Goal: Task Accomplishment & Management: Use online tool/utility

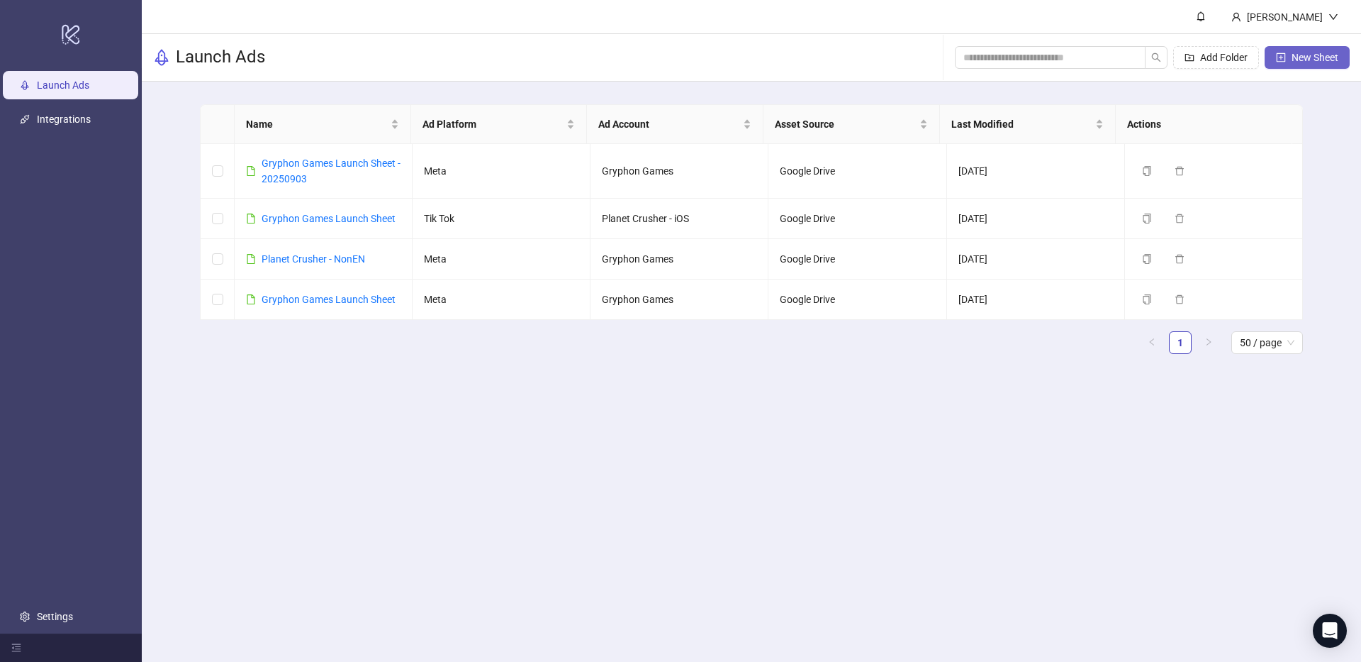
click at [1318, 53] on span "New Sheet" at bounding box center [1315, 57] width 47 height 11
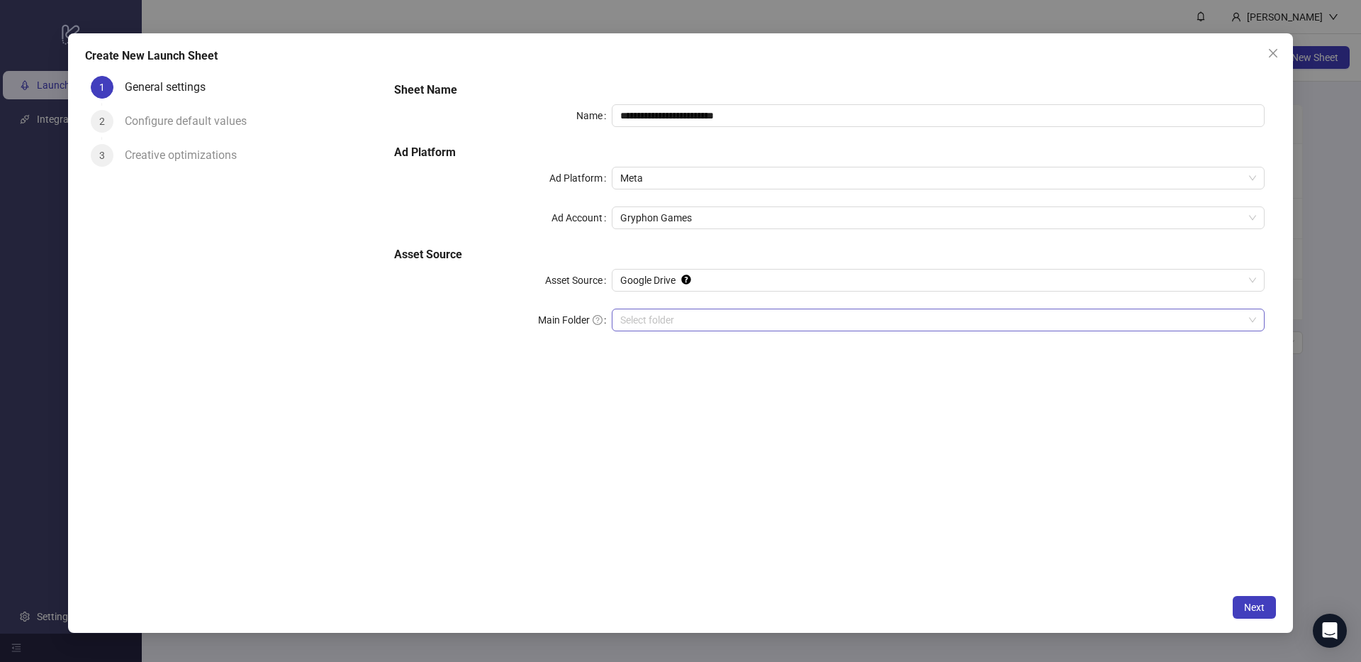
click at [679, 324] on input "Main Folder" at bounding box center [931, 319] width 623 height 21
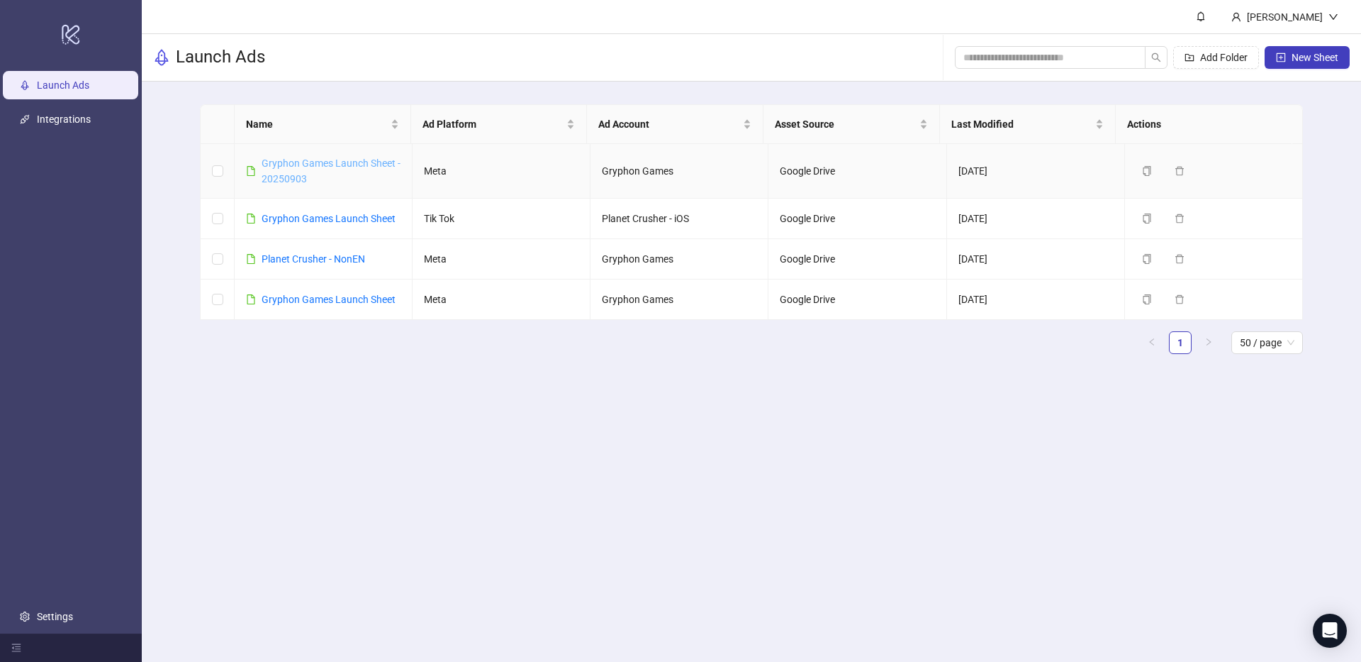
click at [310, 167] on link "Gryphon Games Launch Sheet - 20250903" at bounding box center [331, 170] width 139 height 27
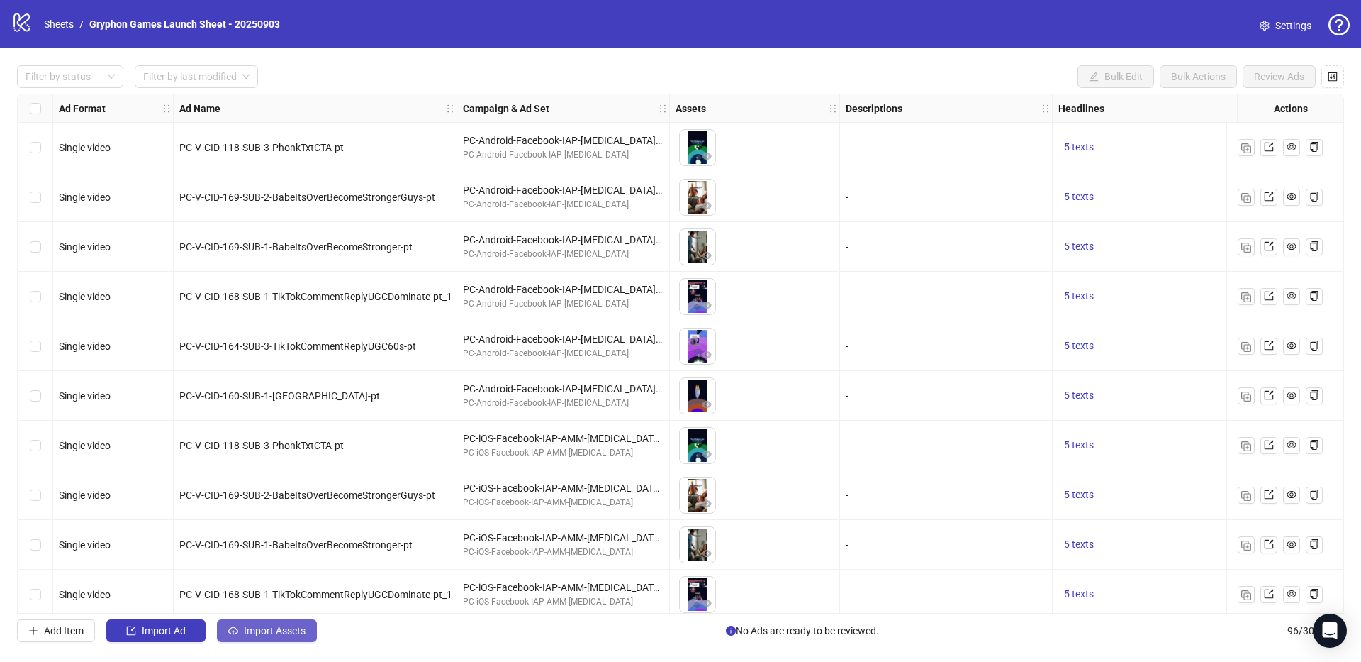
click at [284, 627] on span "Import Assets" at bounding box center [275, 630] width 62 height 11
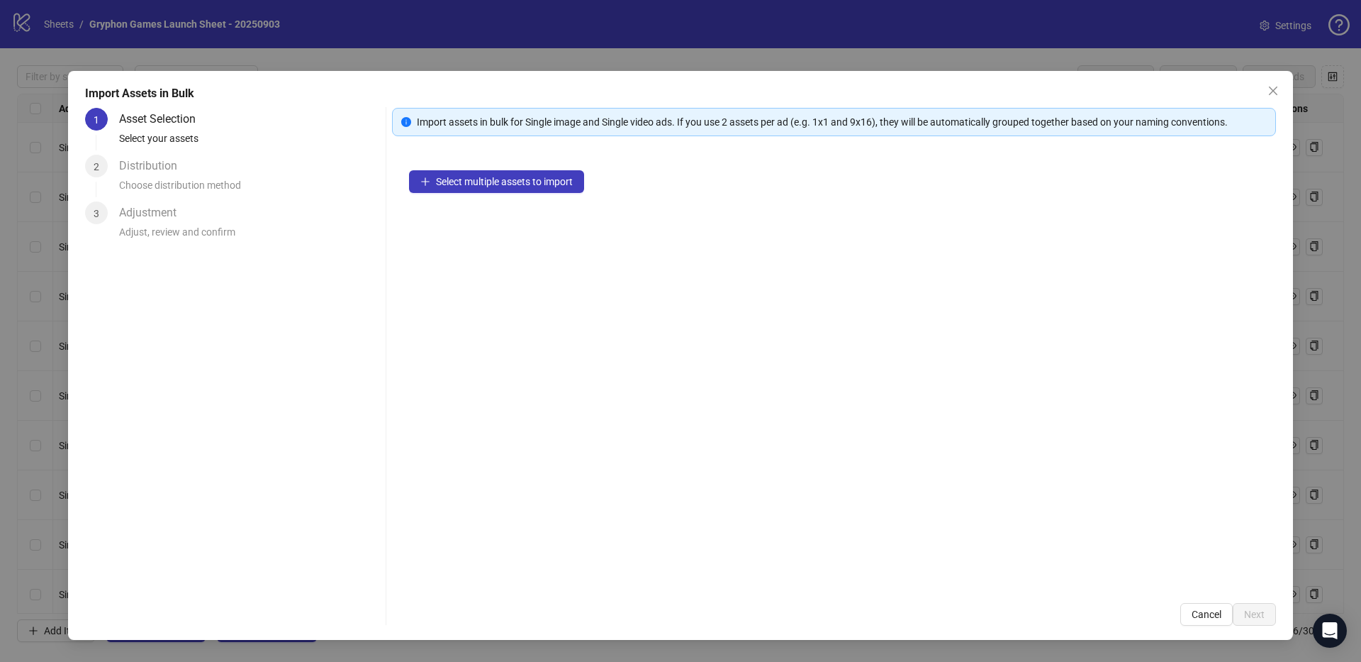
click at [486, 162] on div "Select multiple assets to import" at bounding box center [834, 369] width 884 height 433
click at [491, 184] on span "Select multiple assets to import" at bounding box center [504, 181] width 137 height 11
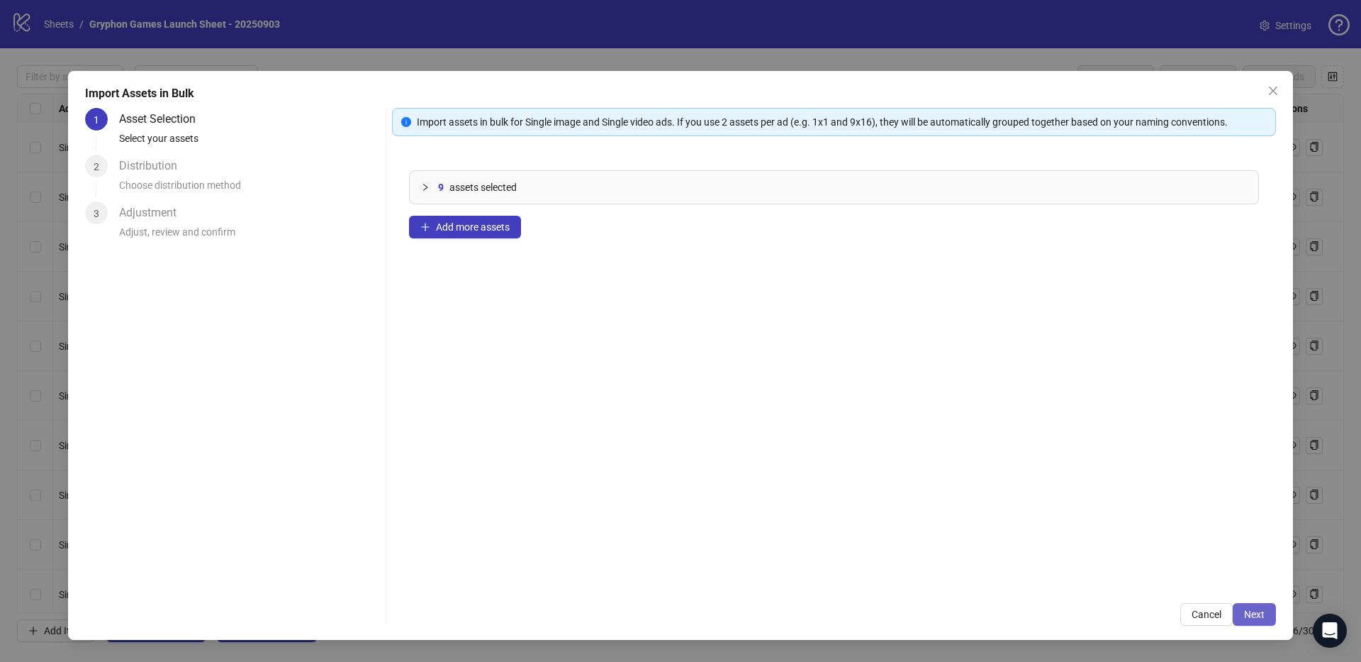
drag, startPoint x: 1254, startPoint y: 596, endPoint x: 1257, endPoint y: 609, distance: 13.6
click at [1254, 596] on div "Import assets in bulk for Single image and Single video ads. If you use 2 asset…" at bounding box center [834, 367] width 884 height 518
click at [1259, 610] on span "Next" at bounding box center [1254, 613] width 21 height 11
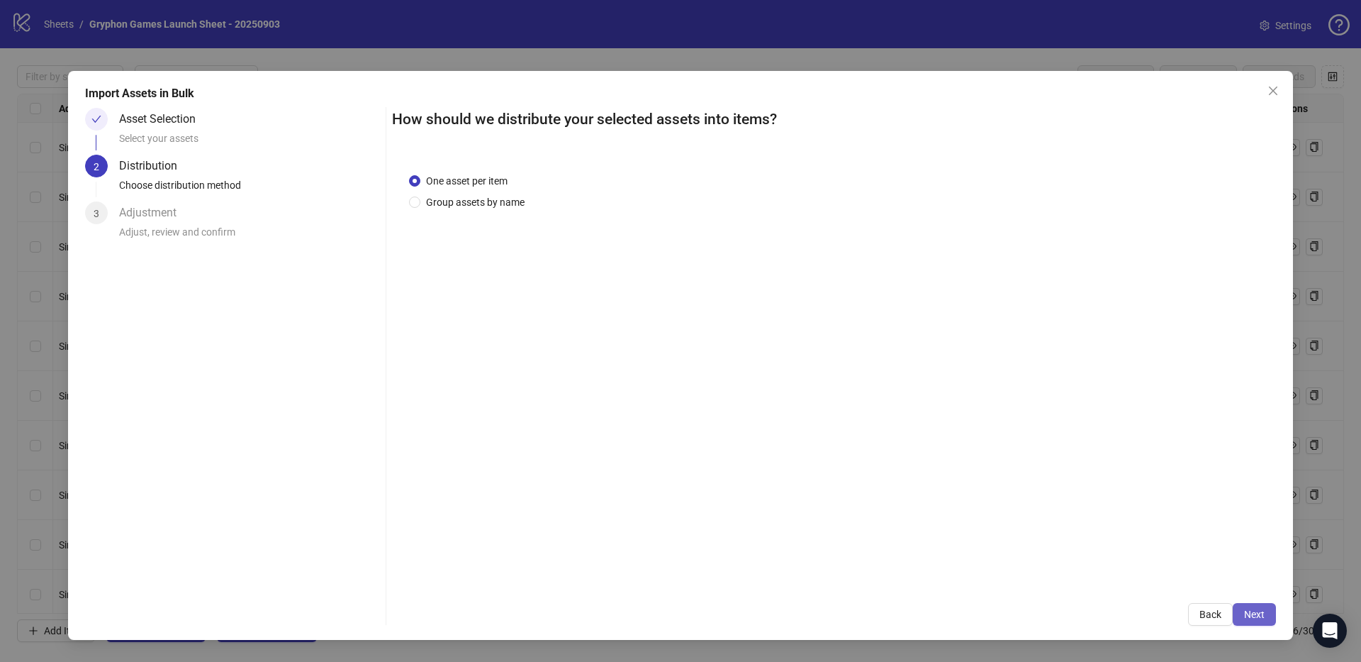
click at [1262, 615] on span "Next" at bounding box center [1254, 613] width 21 height 11
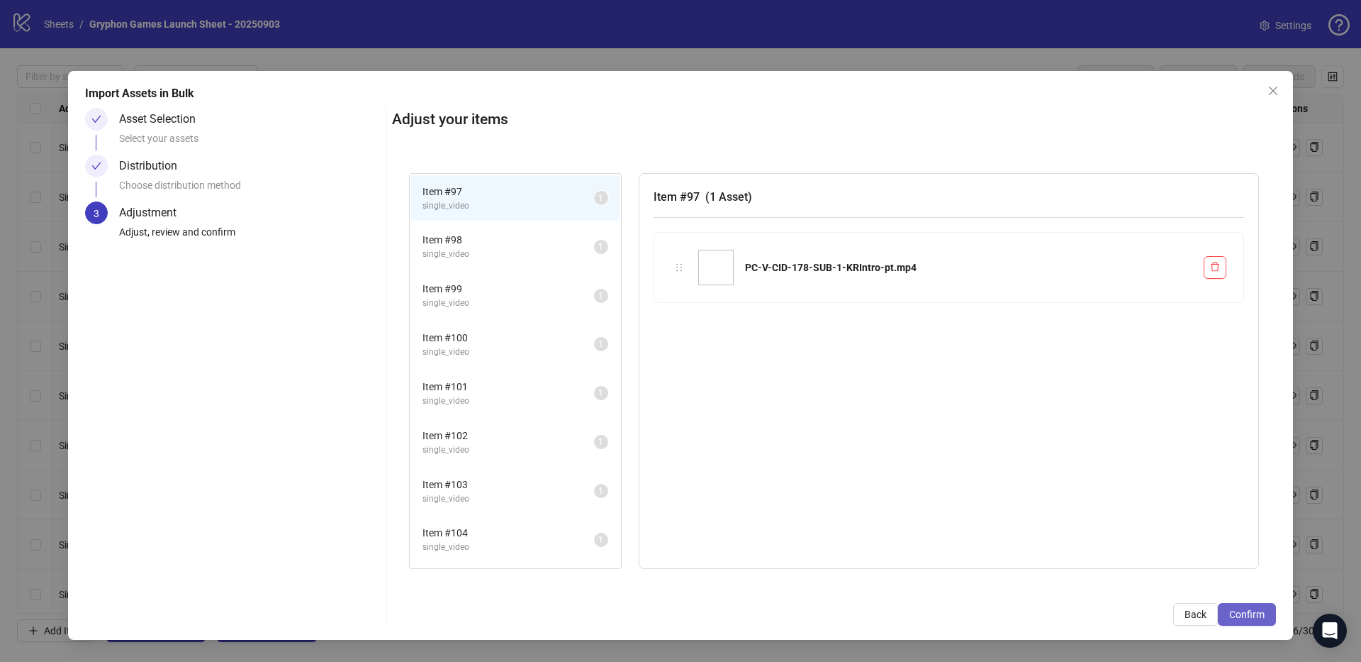
click at [1253, 613] on span "Confirm" at bounding box center [1247, 613] width 35 height 11
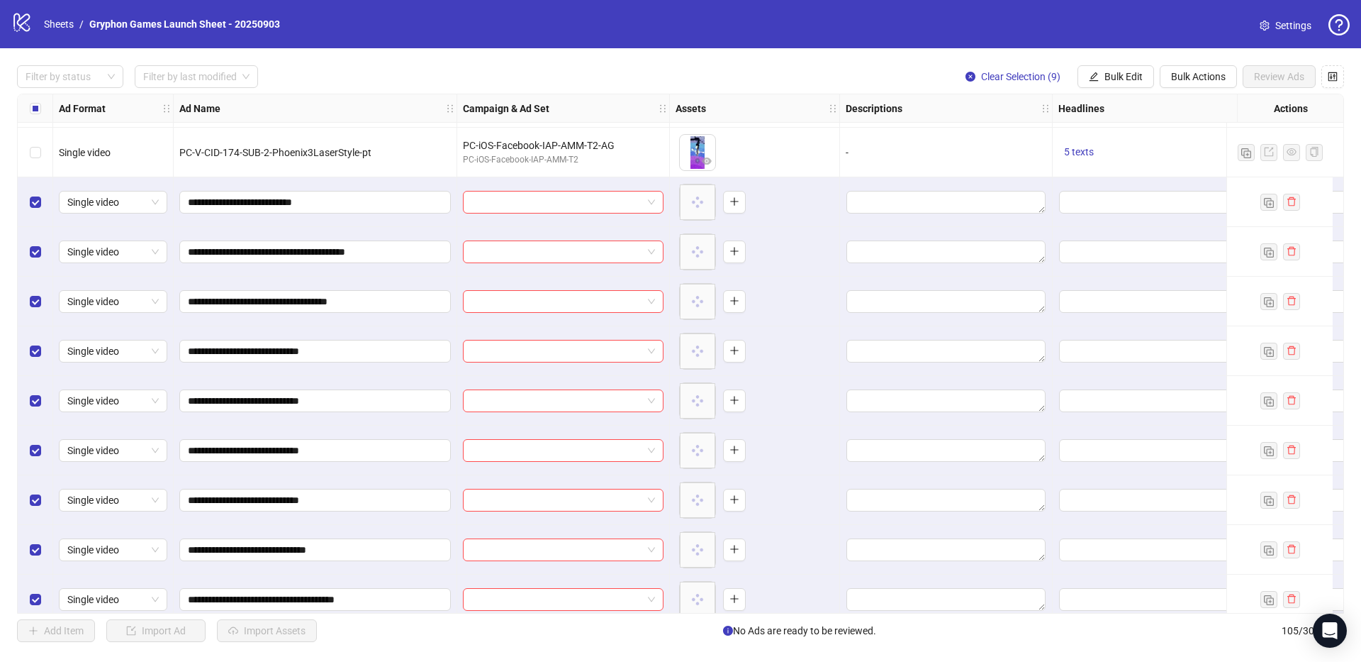
scroll to position [4728, 0]
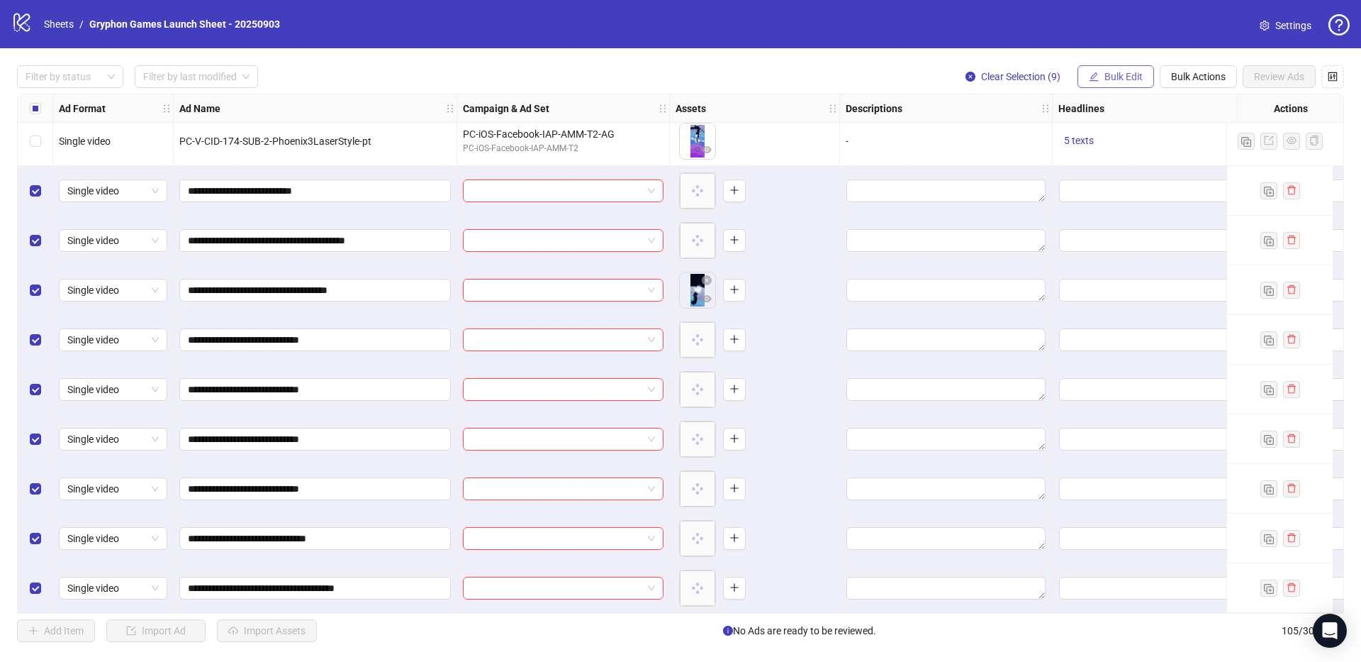
click at [1119, 65] on button "Bulk Edit" at bounding box center [1116, 76] width 77 height 23
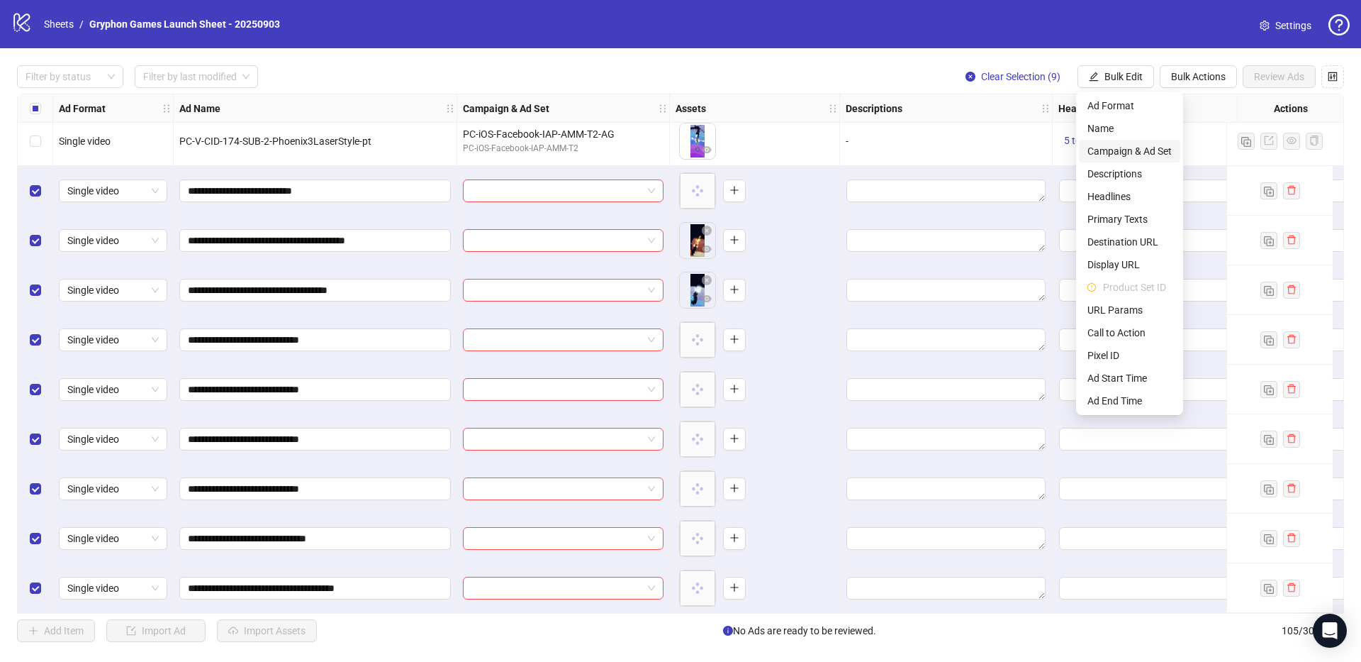
click at [1136, 152] on span "Campaign & Ad Set" at bounding box center [1130, 151] width 84 height 16
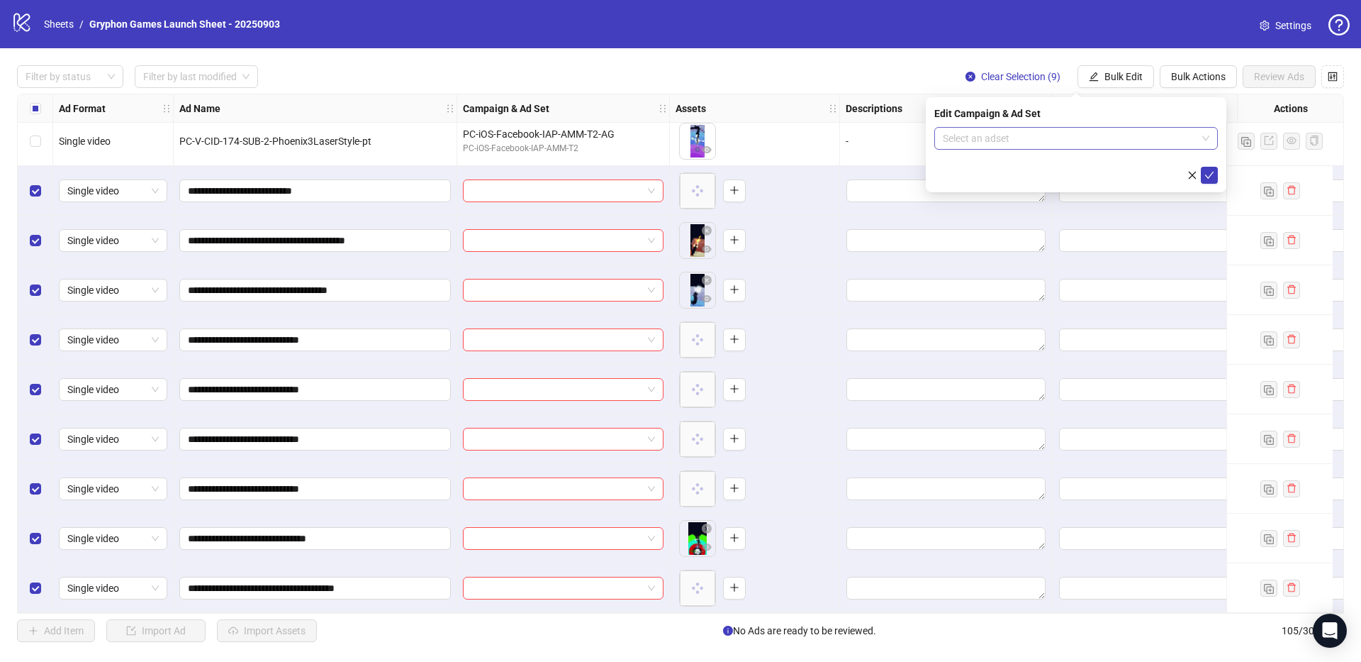
click at [1039, 143] on input "search" at bounding box center [1070, 138] width 254 height 21
type input "**"
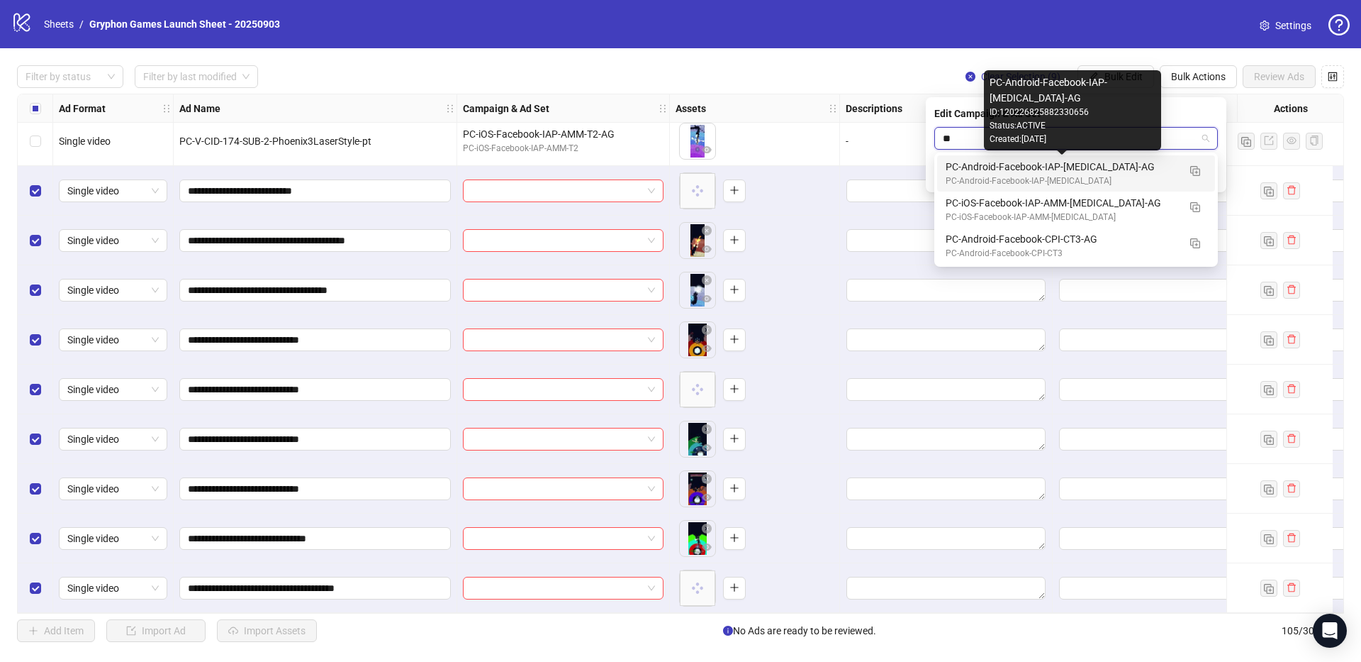
click at [1125, 165] on div "PC-Android-Facebook-IAP-[MEDICAL_DATA]-AG" at bounding box center [1062, 167] width 233 height 16
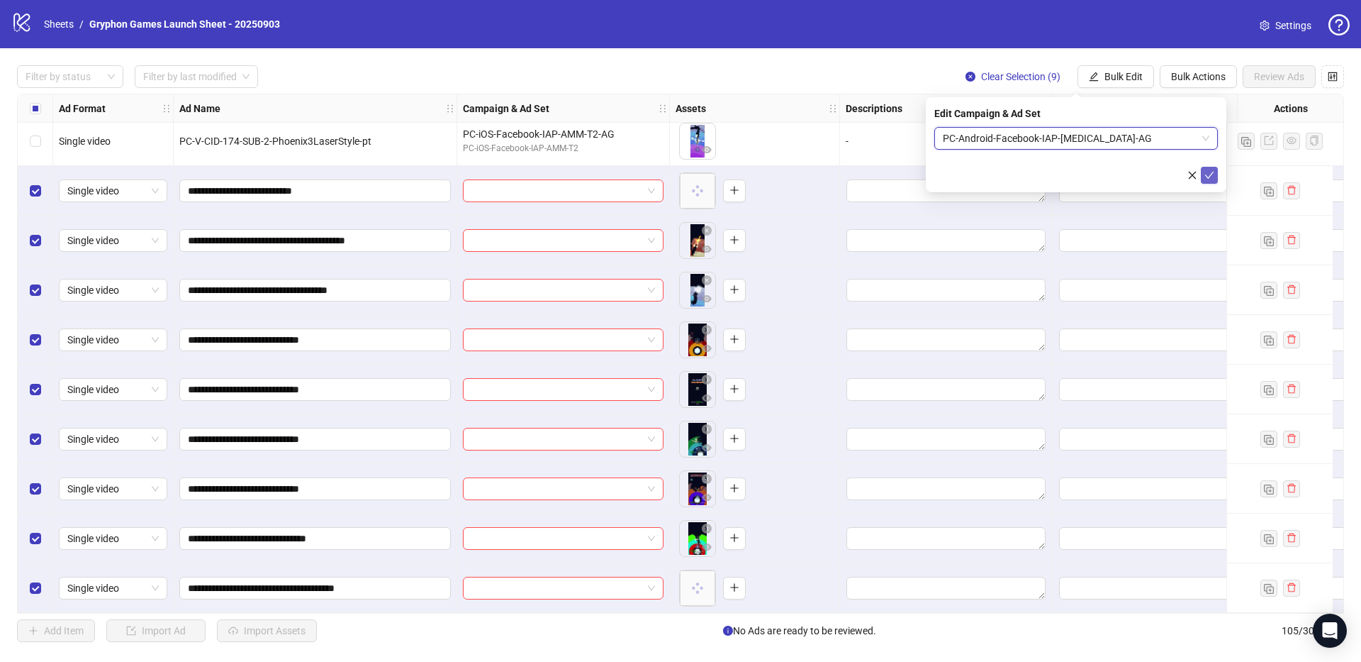
click at [1205, 177] on icon "check" at bounding box center [1210, 175] width 10 height 10
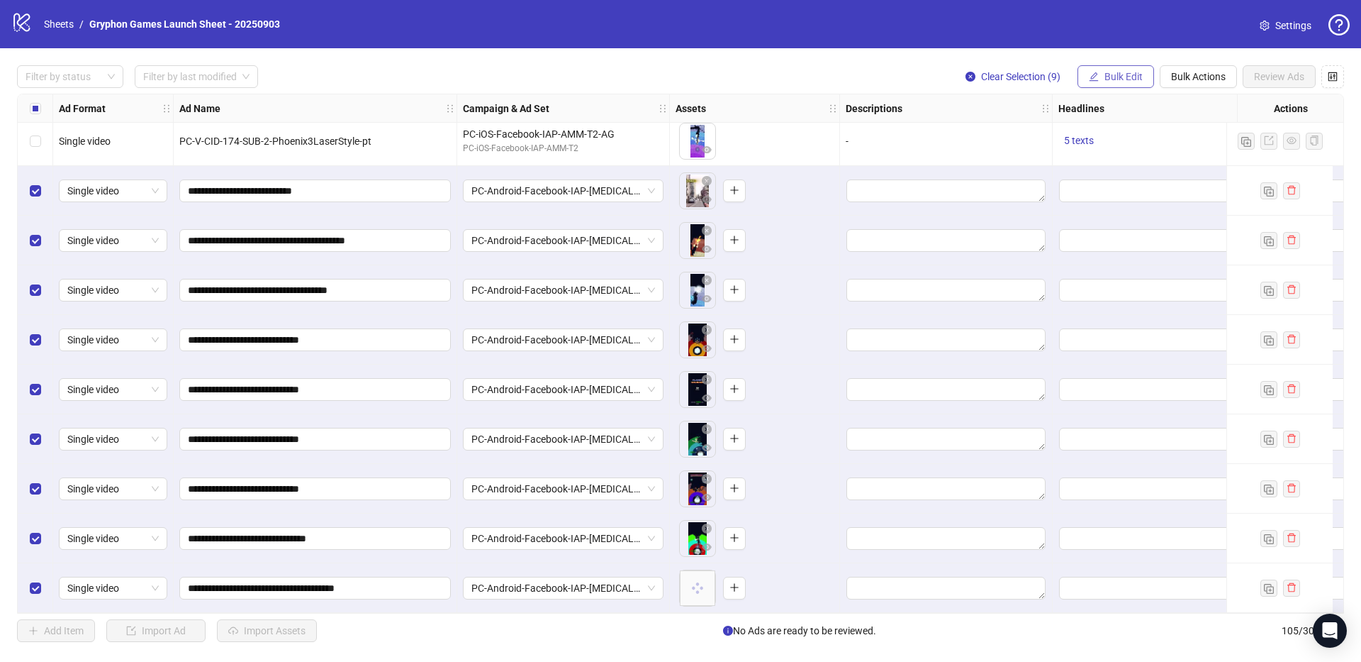
click at [1135, 76] on span "Bulk Edit" at bounding box center [1124, 76] width 38 height 11
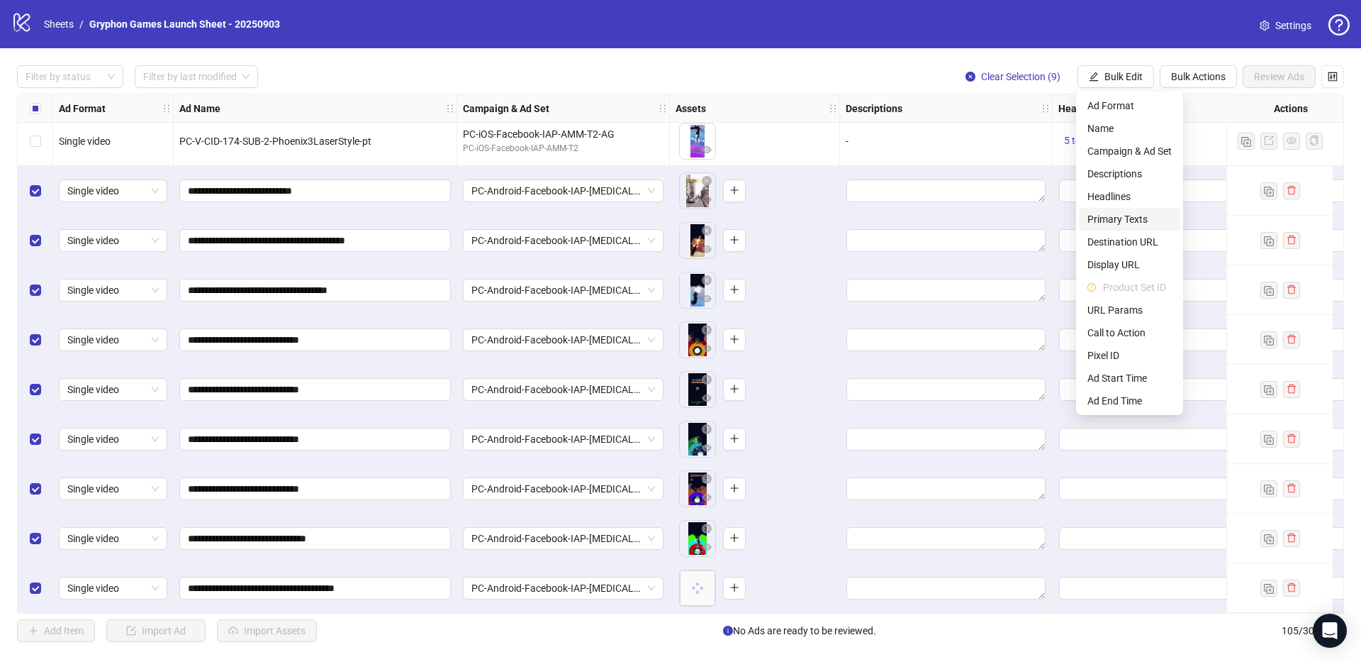
click at [1138, 213] on span "Primary Texts" at bounding box center [1130, 219] width 84 height 16
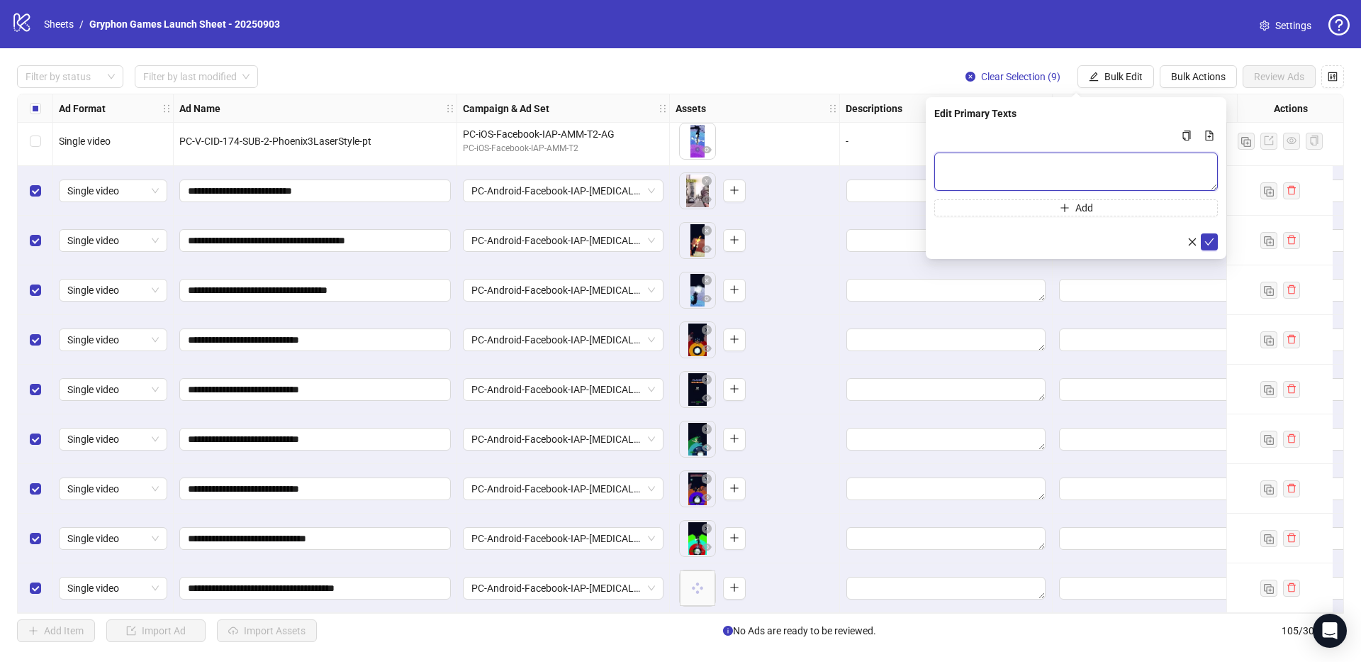
click at [1081, 167] on textarea "Multi-text input container - paste or copy values" at bounding box center [1077, 171] width 284 height 38
paste textarea "**********"
type textarea "**********"
click at [1210, 131] on icon "file-add" at bounding box center [1210, 135] width 10 height 10
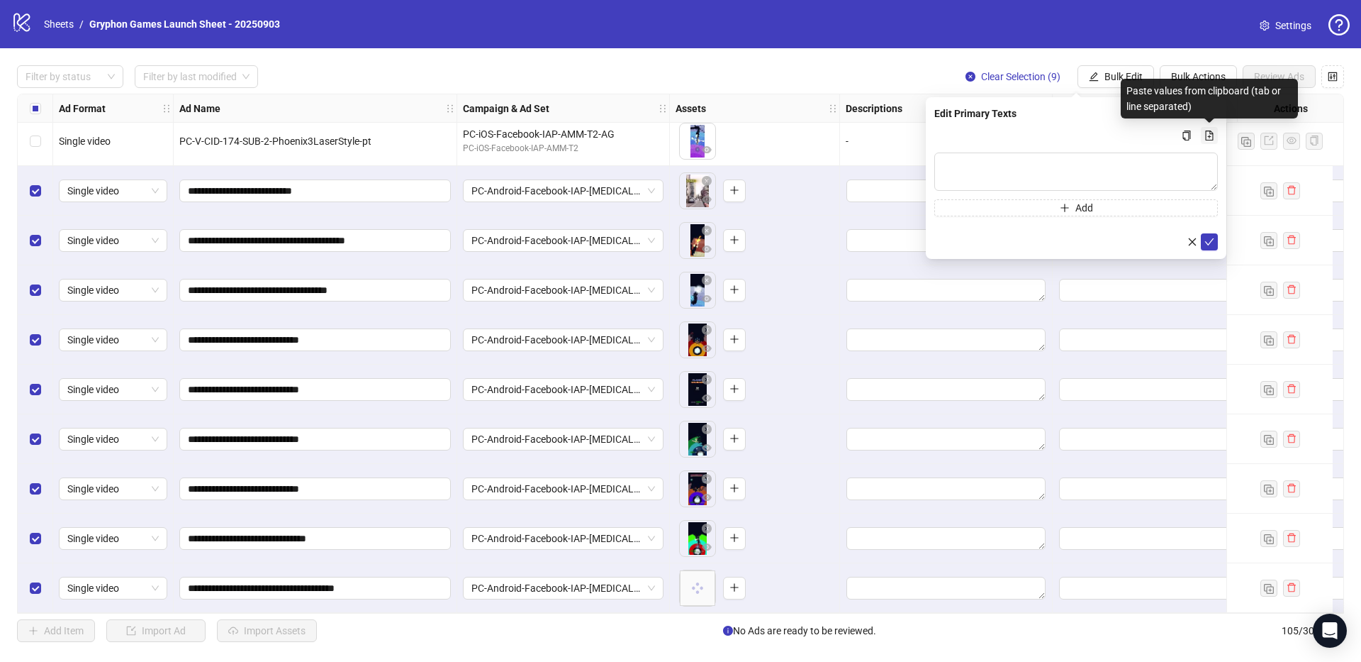
type textarea "**********"
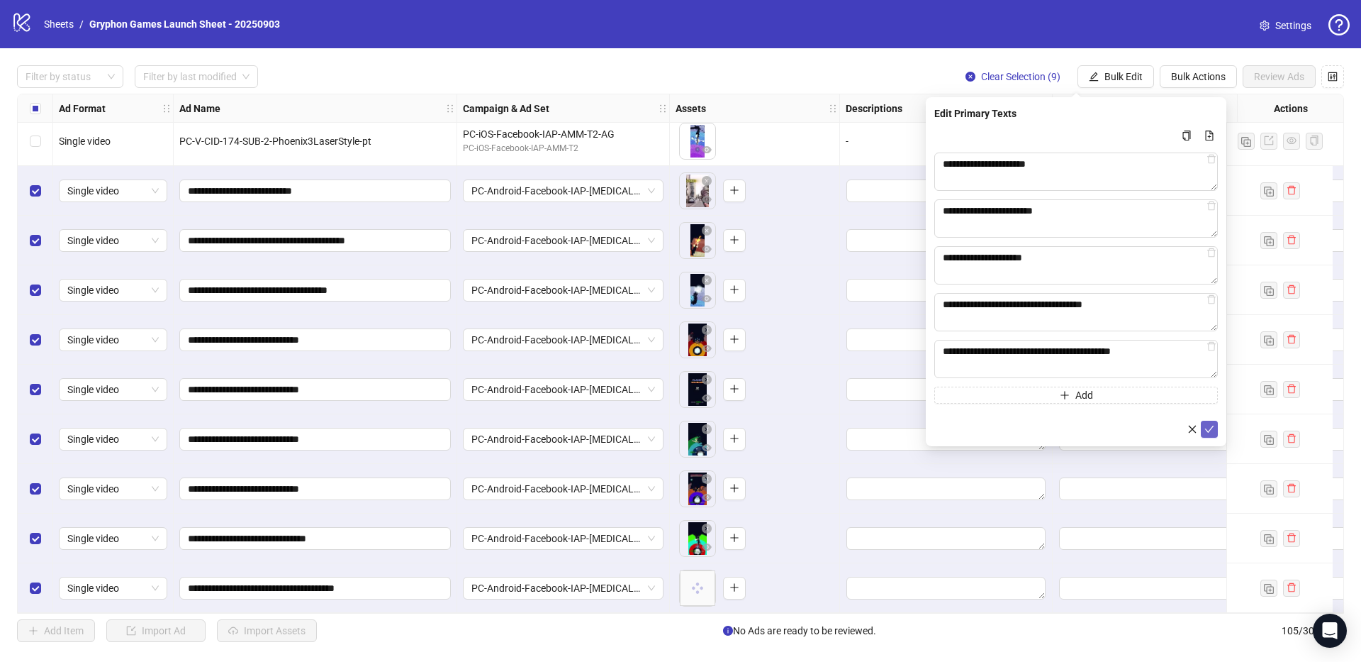
click at [1215, 428] on button "submit" at bounding box center [1209, 428] width 17 height 17
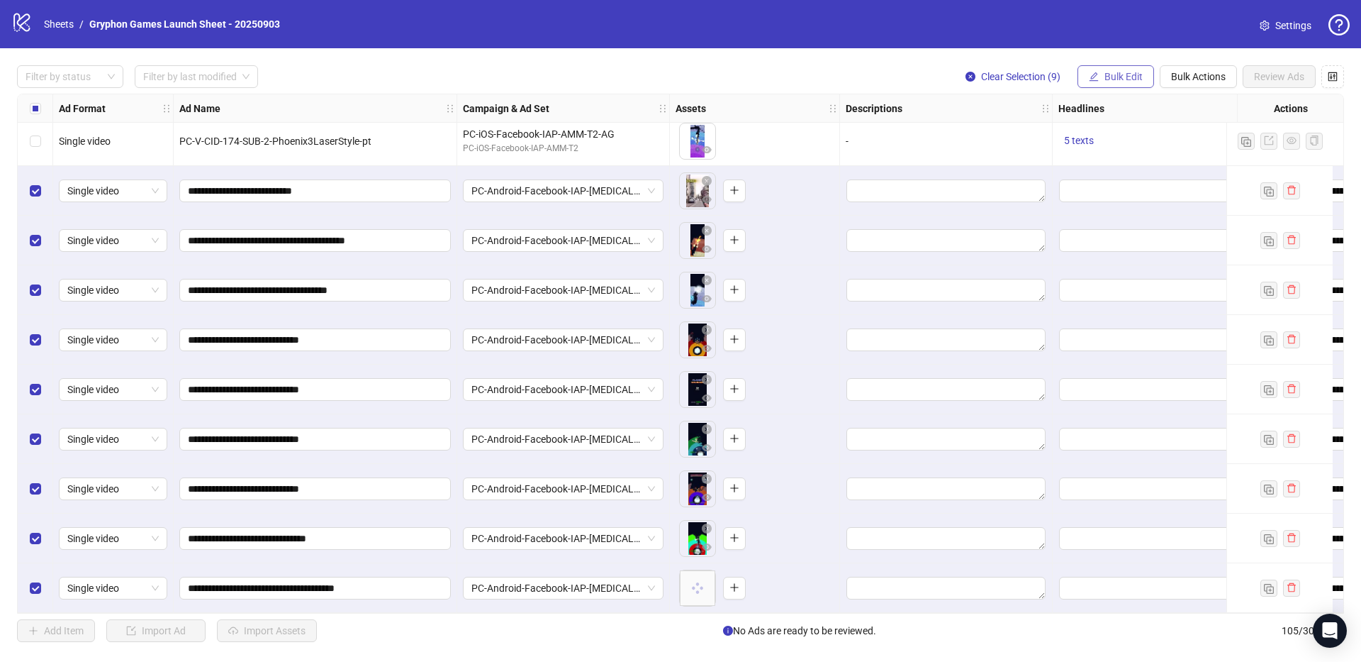
click at [1131, 77] on span "Bulk Edit" at bounding box center [1124, 76] width 38 height 11
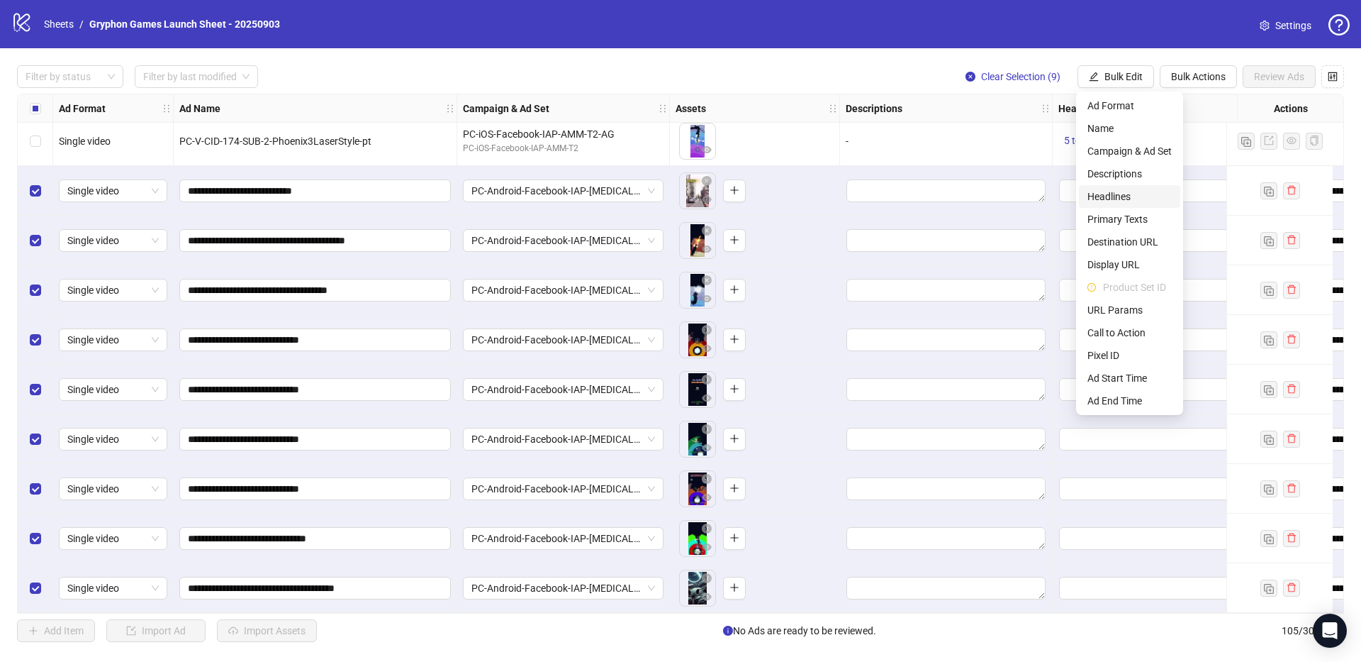
click at [1134, 199] on span "Headlines" at bounding box center [1130, 197] width 84 height 16
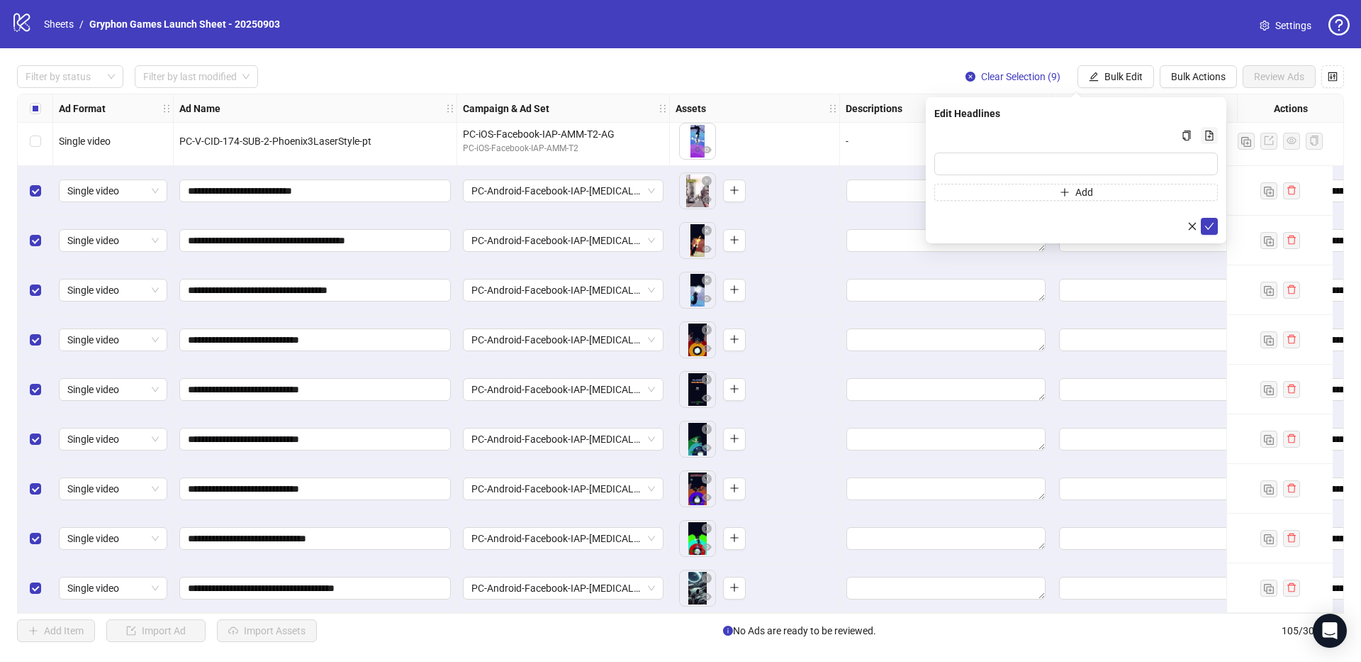
click at [1211, 137] on icon "file-add" at bounding box center [1210, 135] width 10 height 10
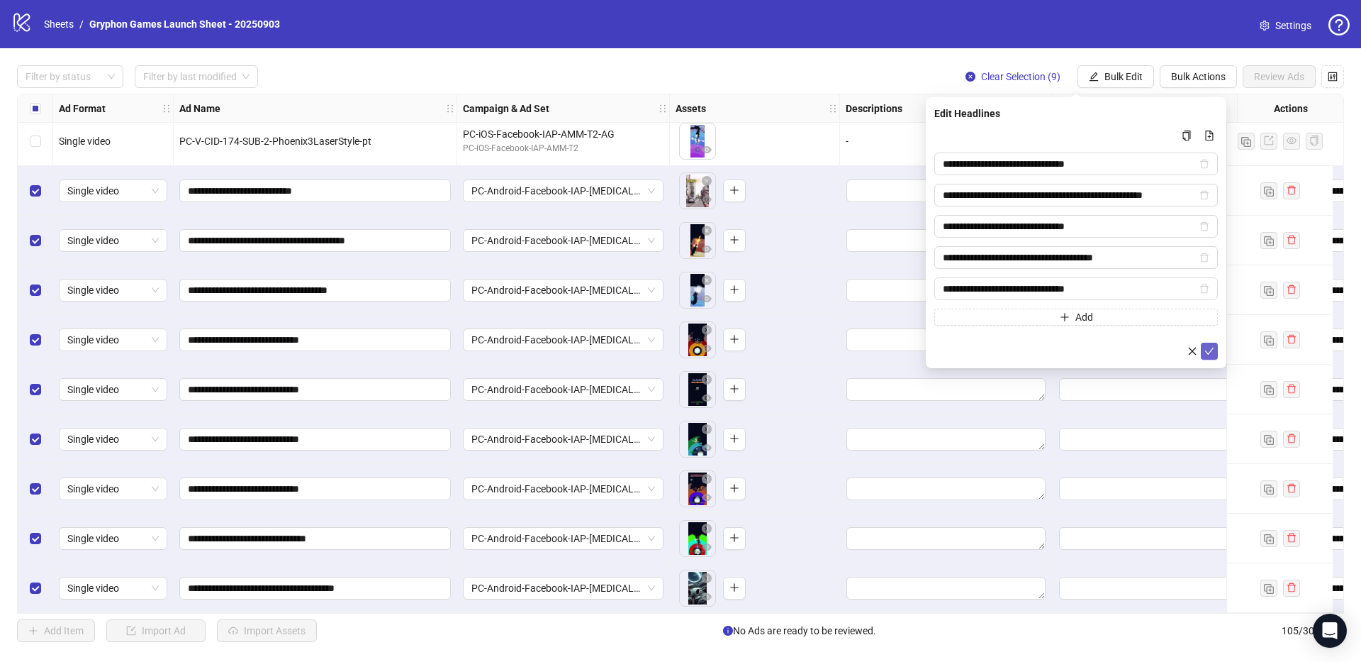
click at [1216, 346] on button "submit" at bounding box center [1209, 350] width 17 height 17
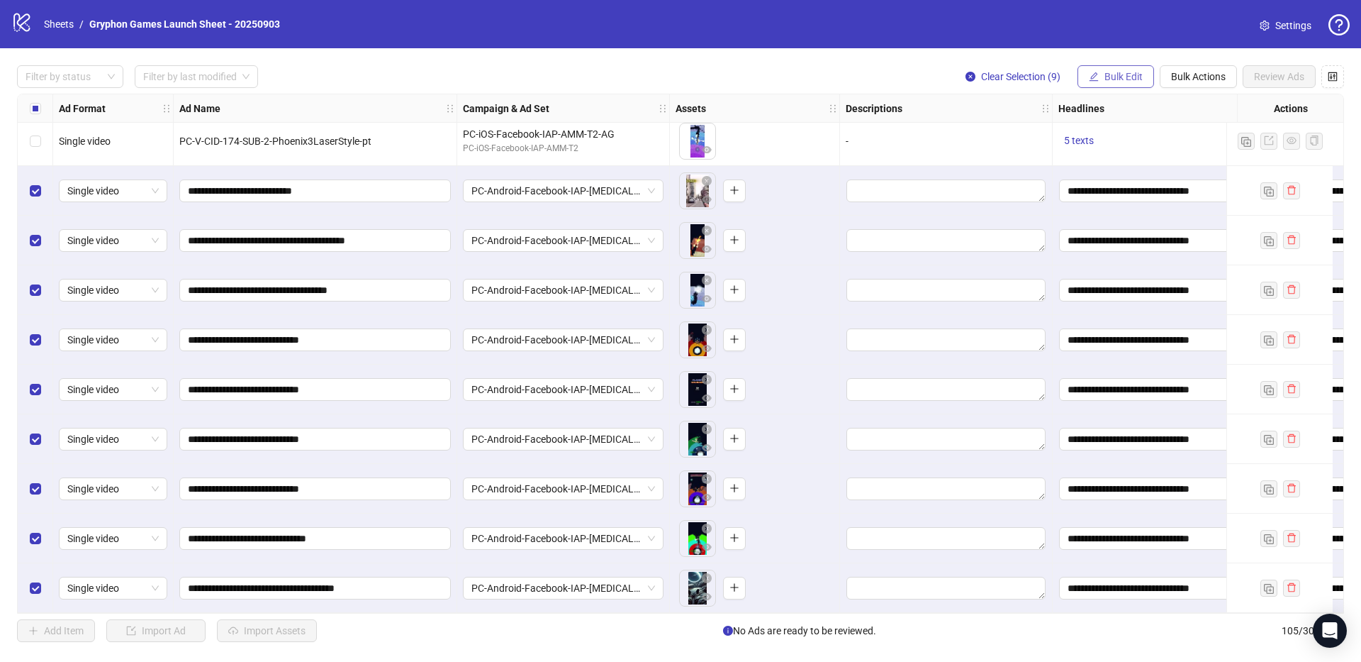
click at [1122, 72] on span "Bulk Edit" at bounding box center [1124, 76] width 38 height 11
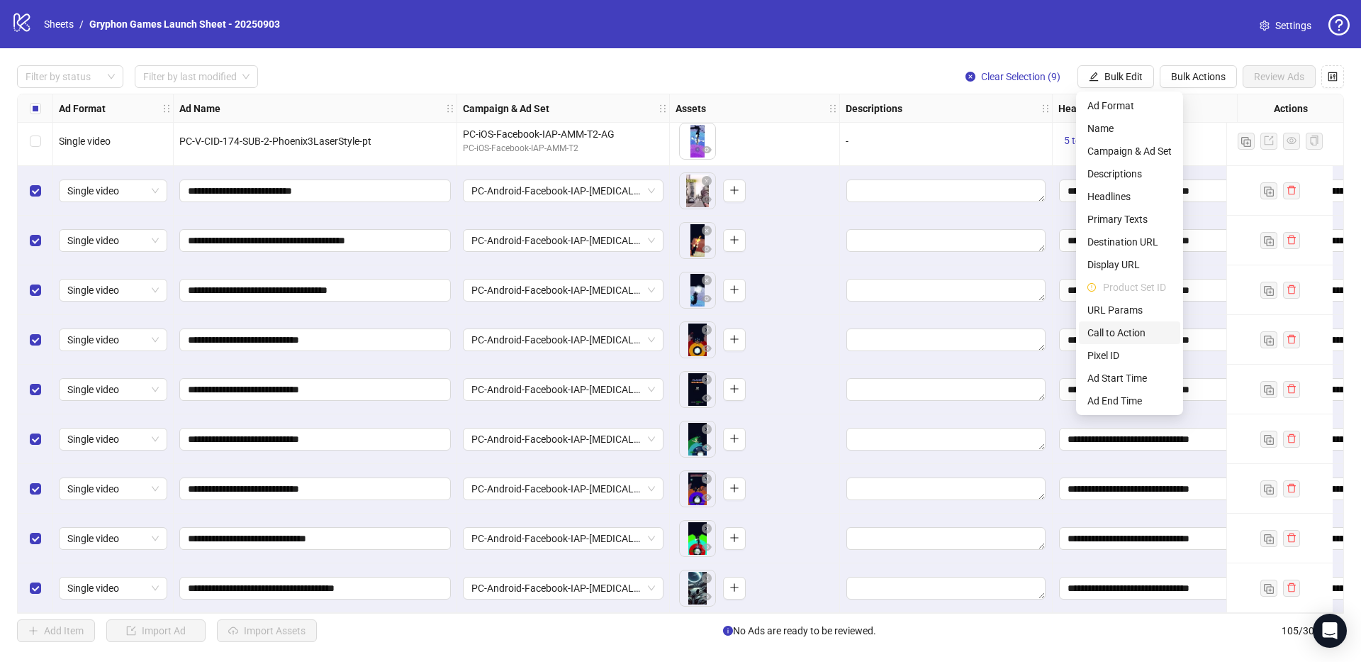
click at [1144, 327] on span "Call to Action" at bounding box center [1130, 333] width 84 height 16
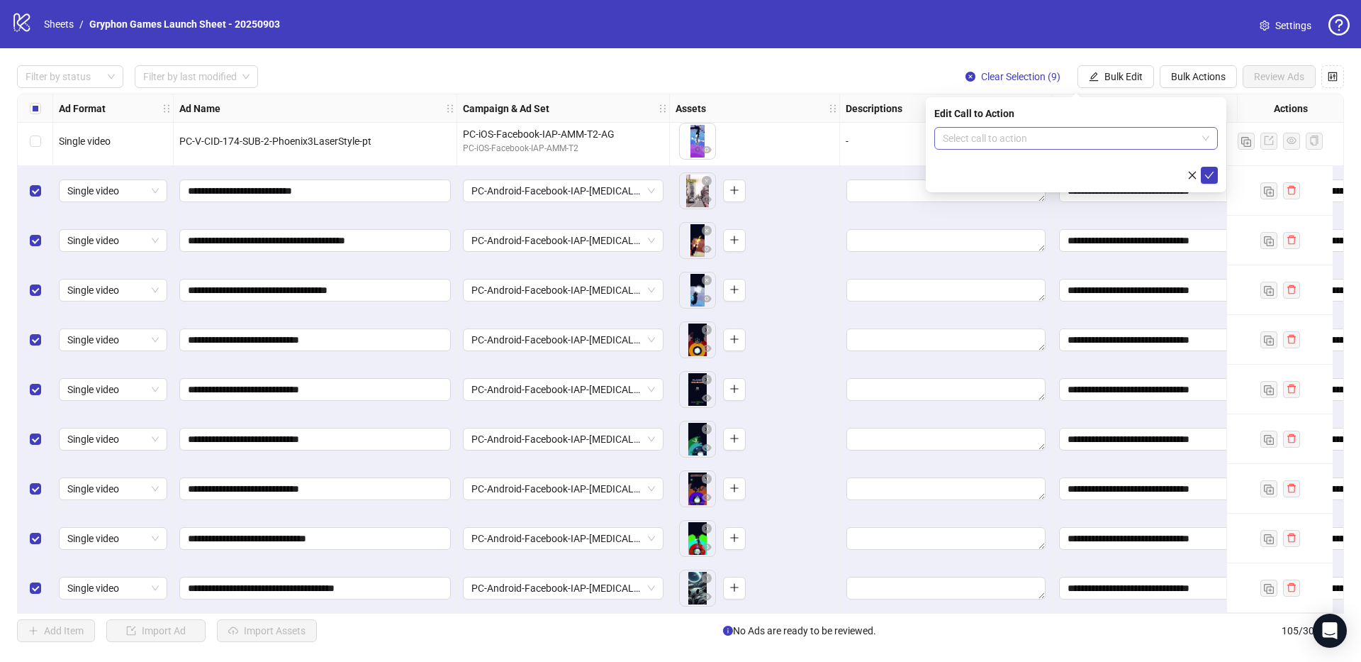
click at [1099, 138] on input "search" at bounding box center [1070, 138] width 254 height 21
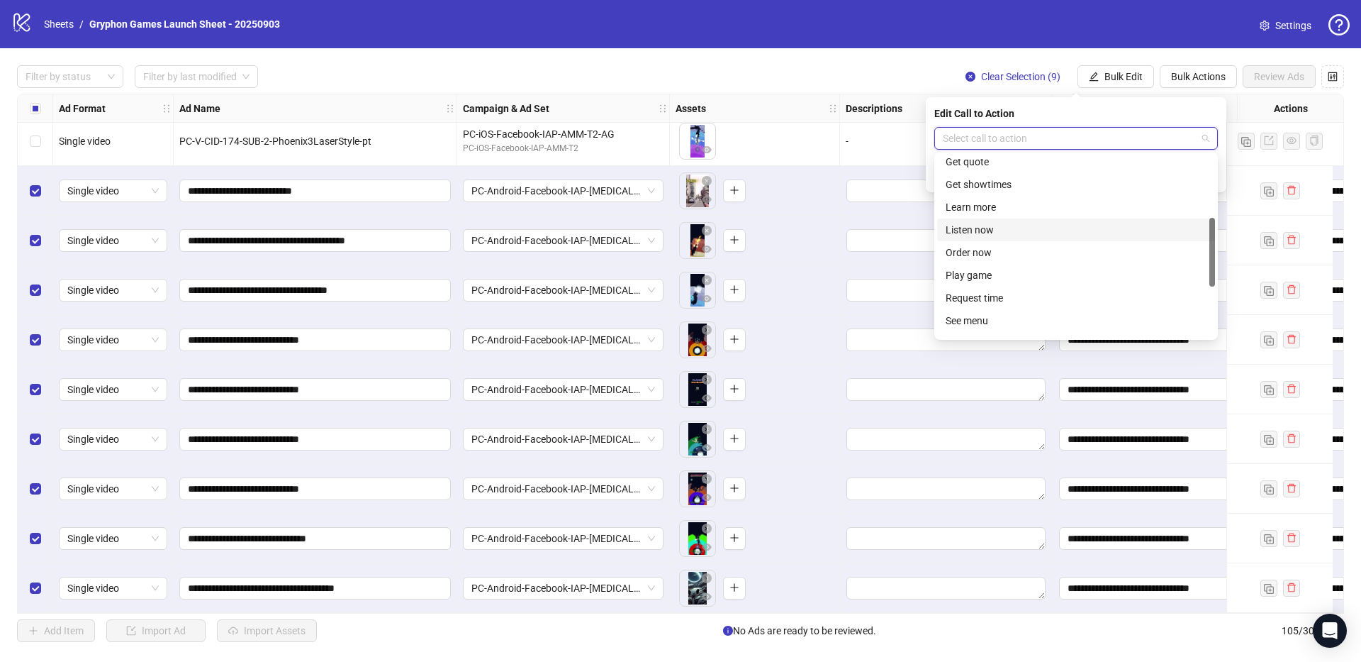
scroll to position [153, 0]
click at [1028, 293] on div "Play game" at bounding box center [1076, 285] width 278 height 23
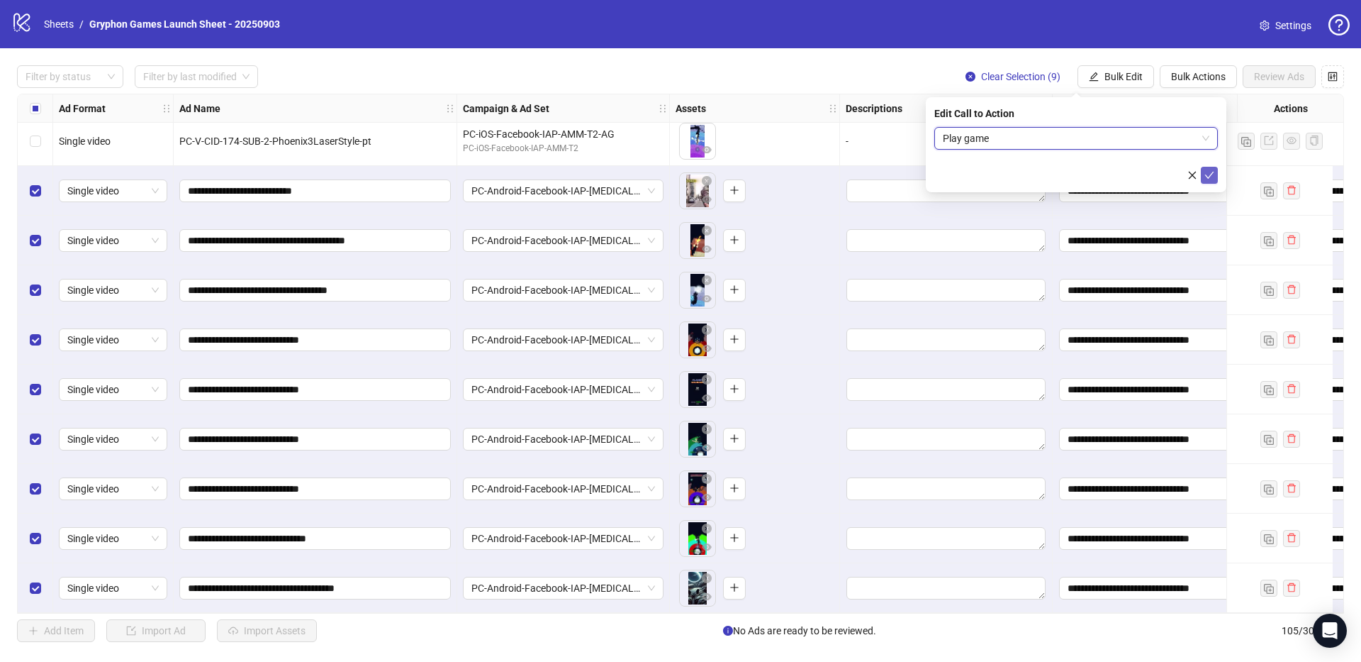
click at [1209, 172] on icon "check" at bounding box center [1210, 175] width 10 height 10
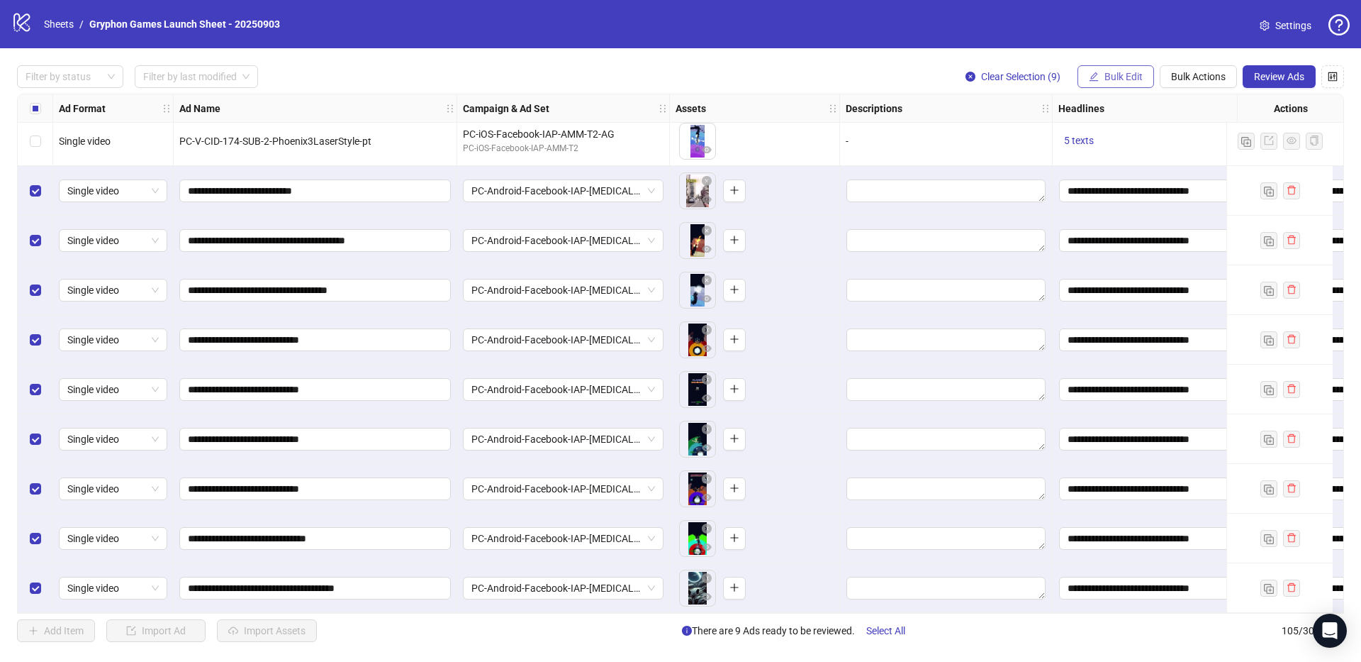
click at [1123, 87] on button "Bulk Edit" at bounding box center [1116, 76] width 77 height 23
click at [1215, 86] on button "Bulk Actions" at bounding box center [1198, 76] width 77 height 23
click at [1199, 153] on span "Duplicate with assets" at bounding box center [1218, 151] width 97 height 16
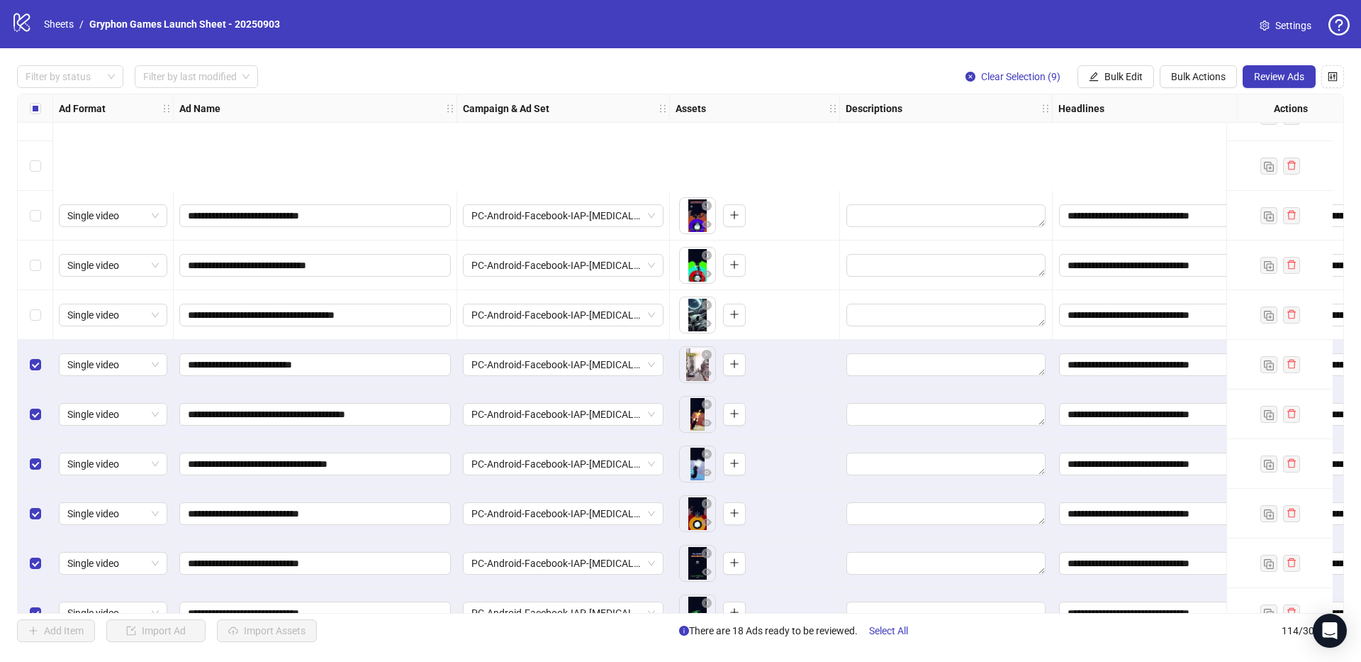
scroll to position [5174, 0]
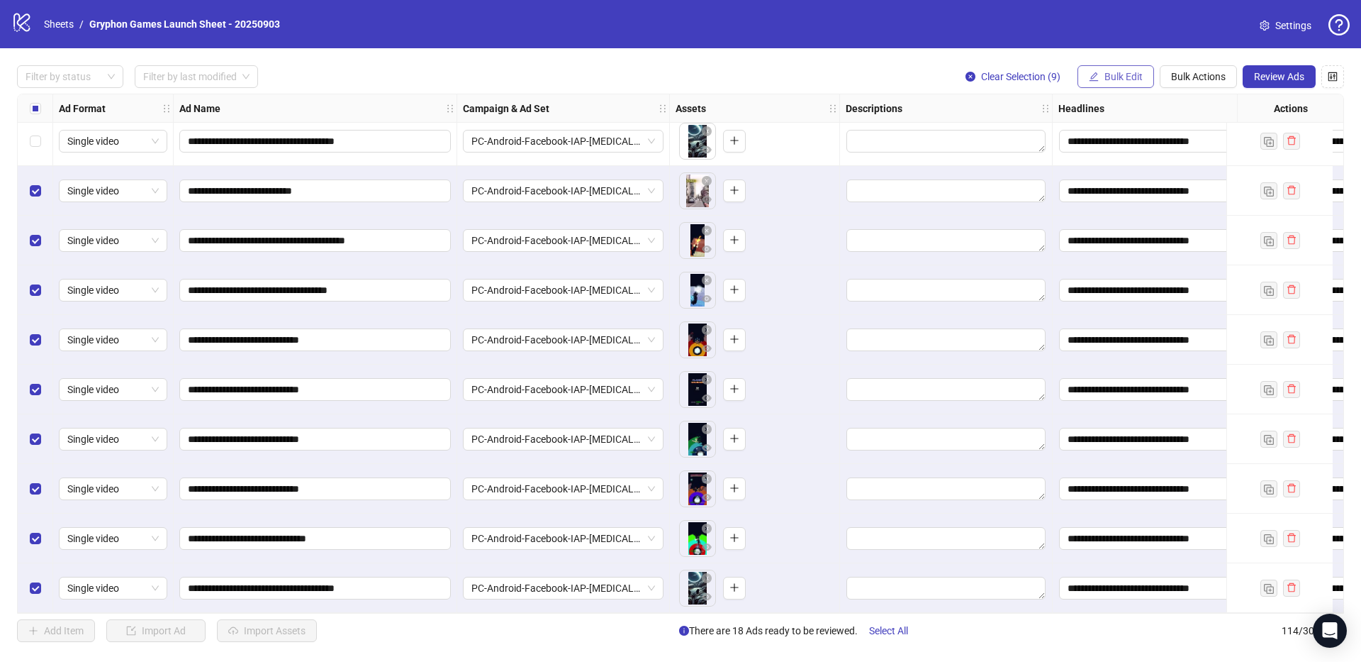
click at [1117, 81] on span "Bulk Edit" at bounding box center [1124, 76] width 38 height 11
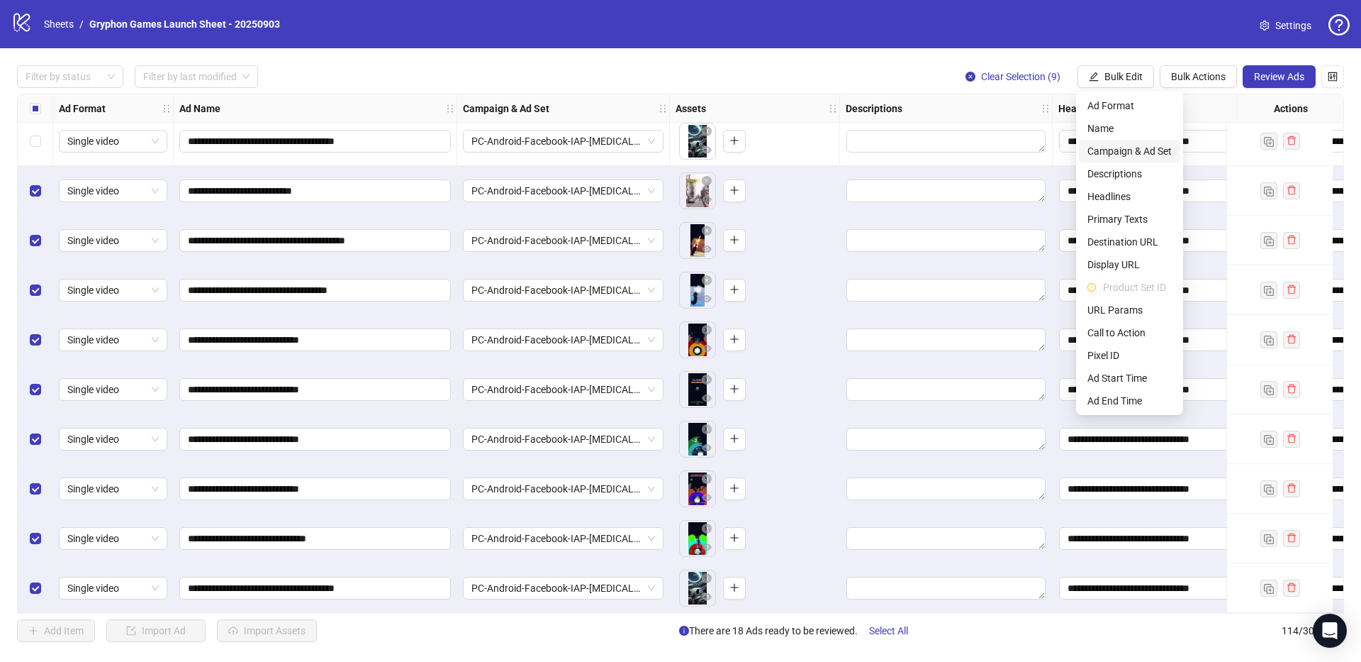
click at [1132, 152] on span "Campaign & Ad Set" at bounding box center [1130, 151] width 84 height 16
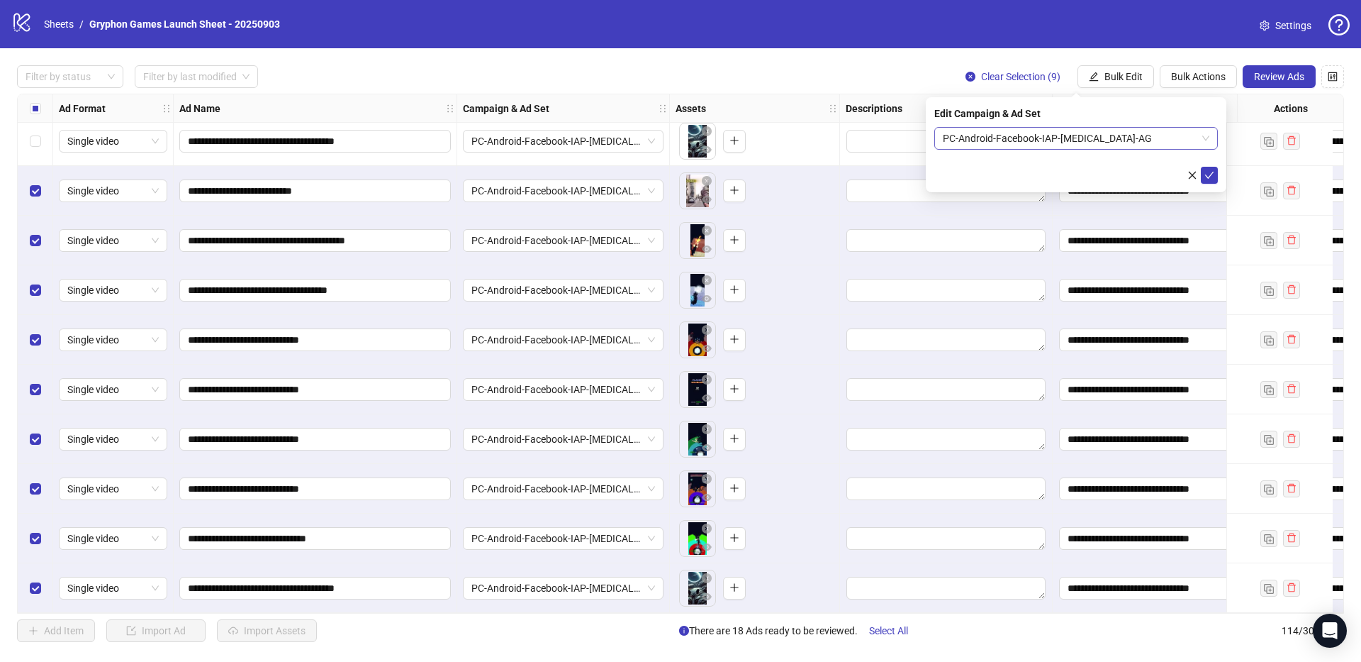
click at [1016, 139] on span "PC-Android-Facebook-IAP-[MEDICAL_DATA]-AG" at bounding box center [1076, 138] width 267 height 21
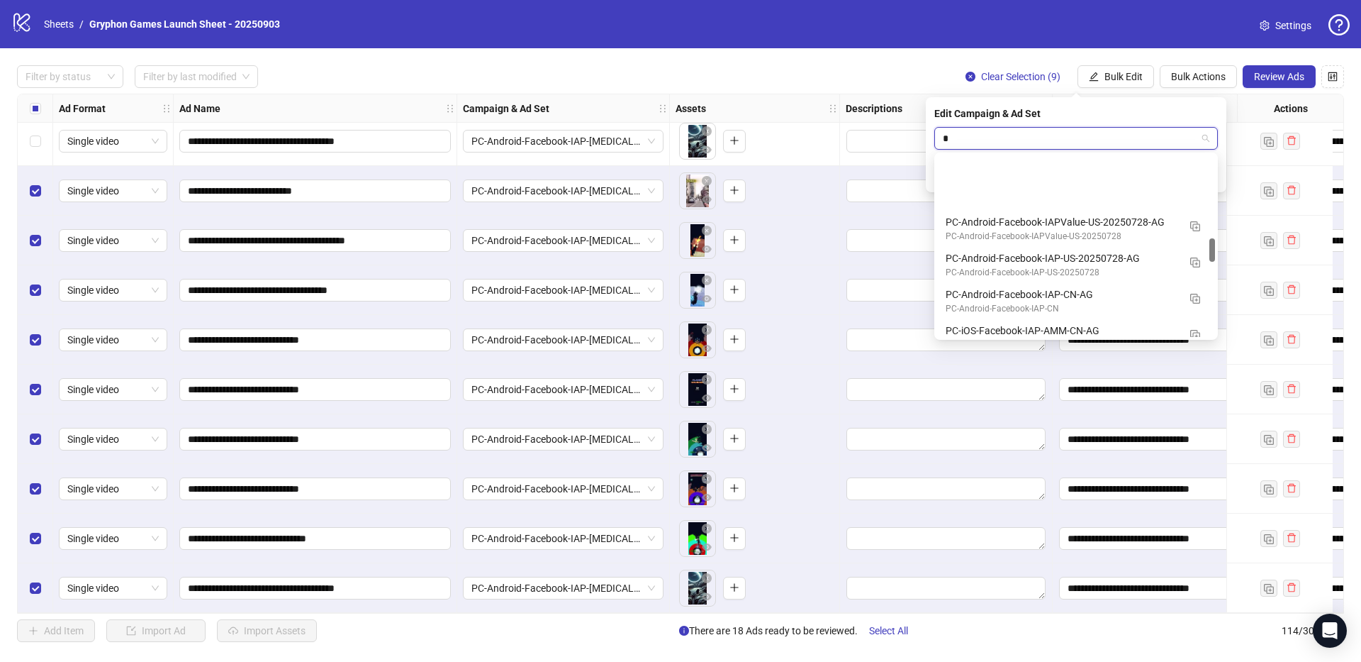
scroll to position [633, 0]
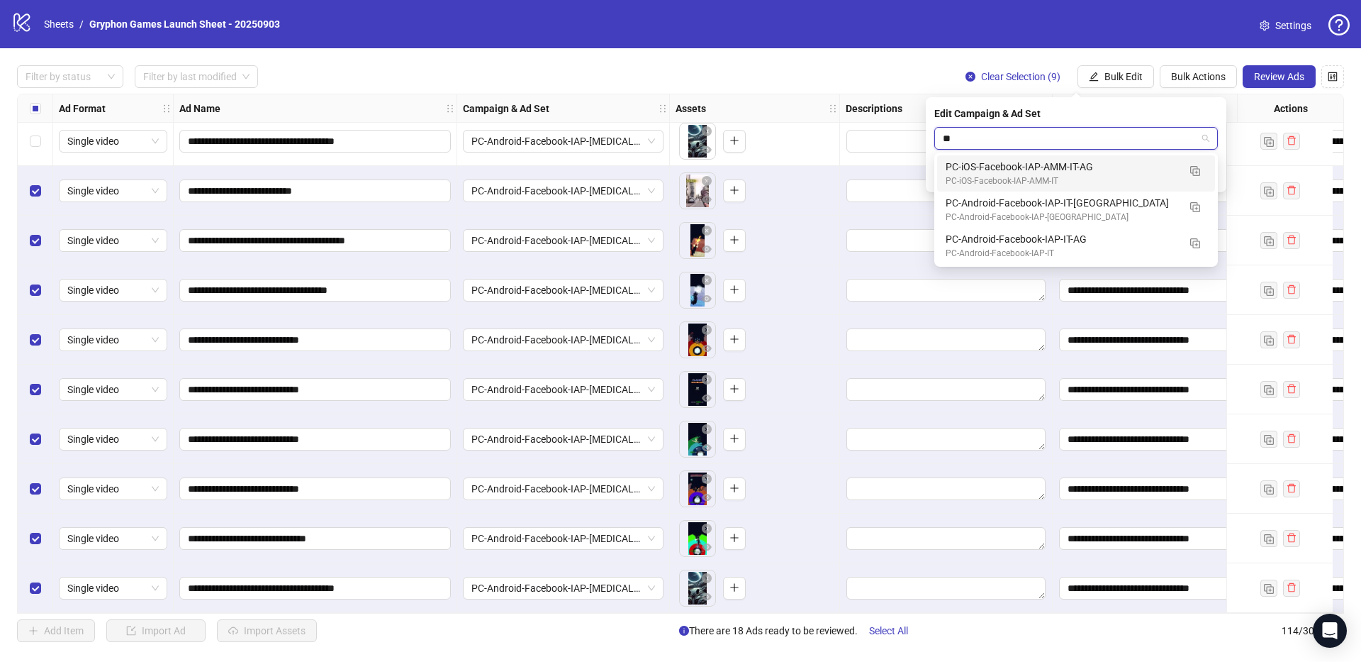
type input "*"
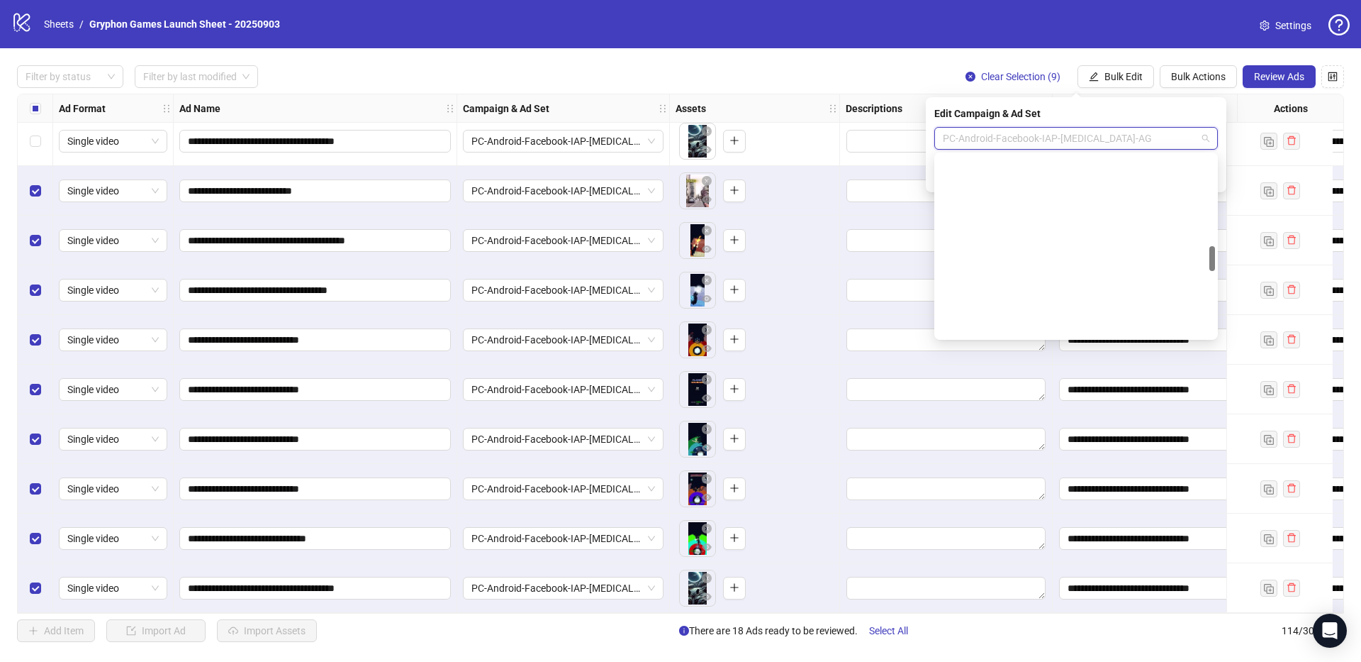
scroll to position [0, 0]
type input "**"
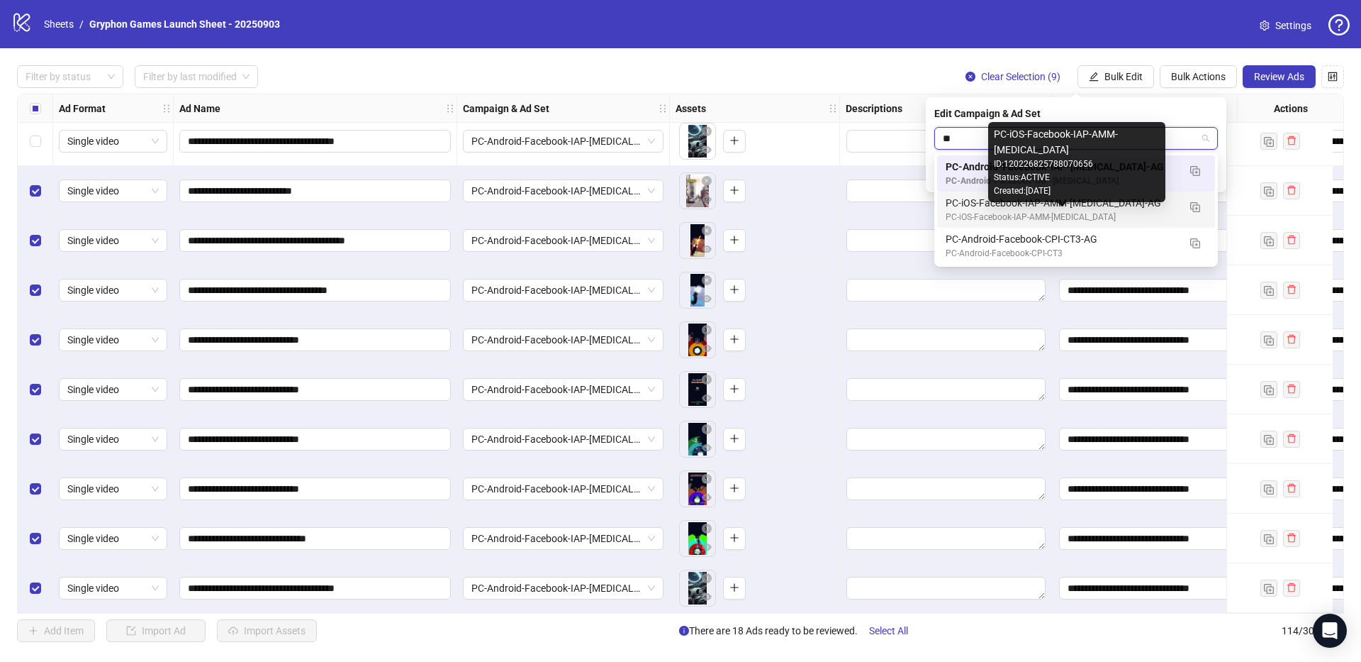
click at [1163, 216] on div "PC-iOS-Facebook-IAP-AMM-[MEDICAL_DATA]" at bounding box center [1062, 217] width 233 height 13
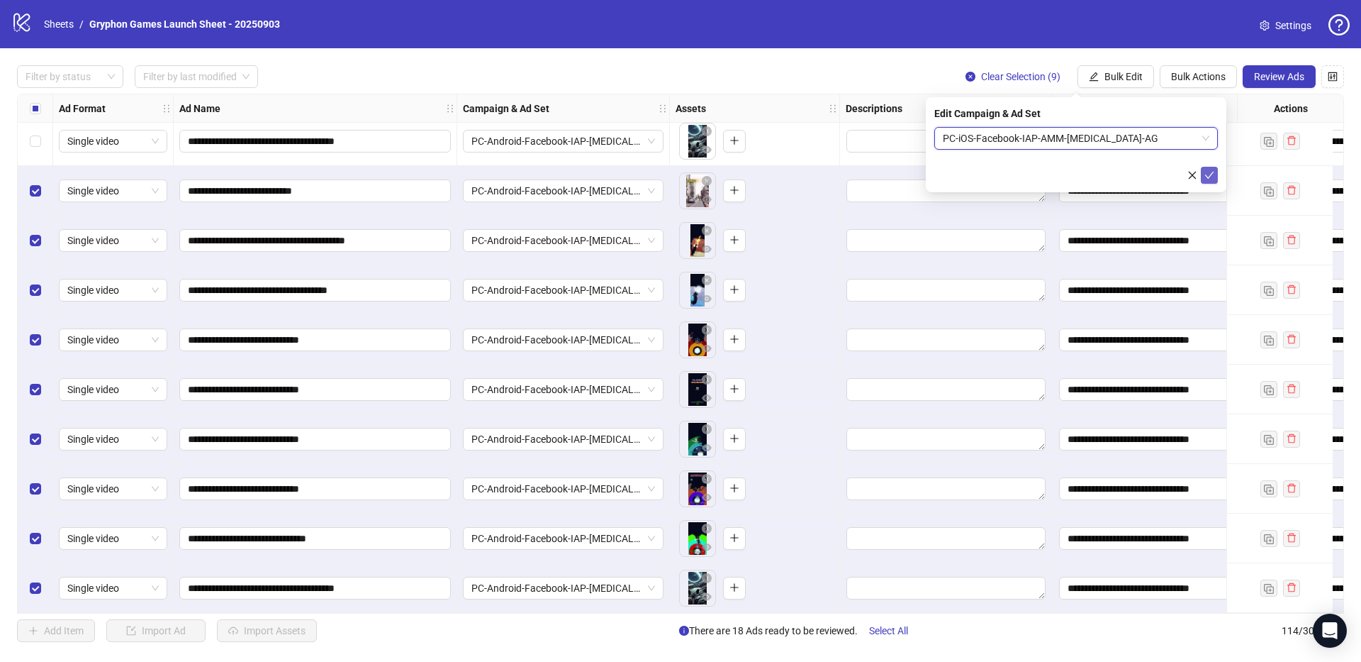
click at [1209, 175] on icon "check" at bounding box center [1210, 175] width 10 height 10
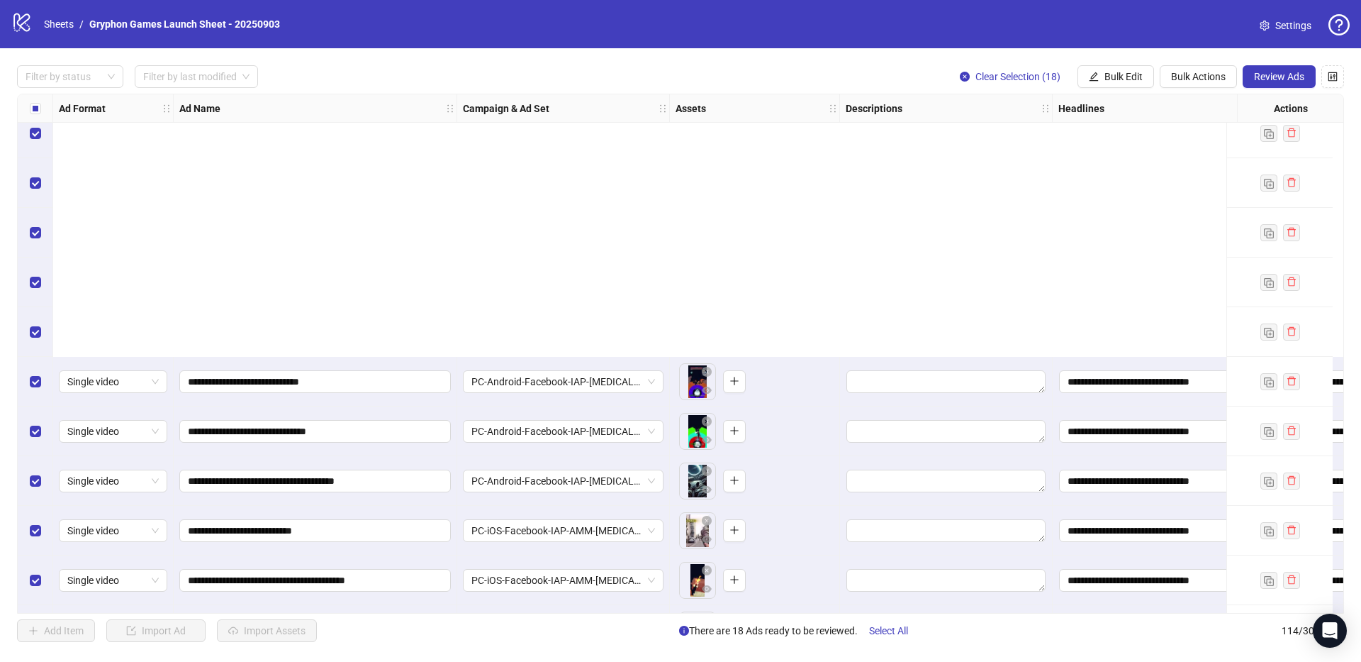
scroll to position [5174, 0]
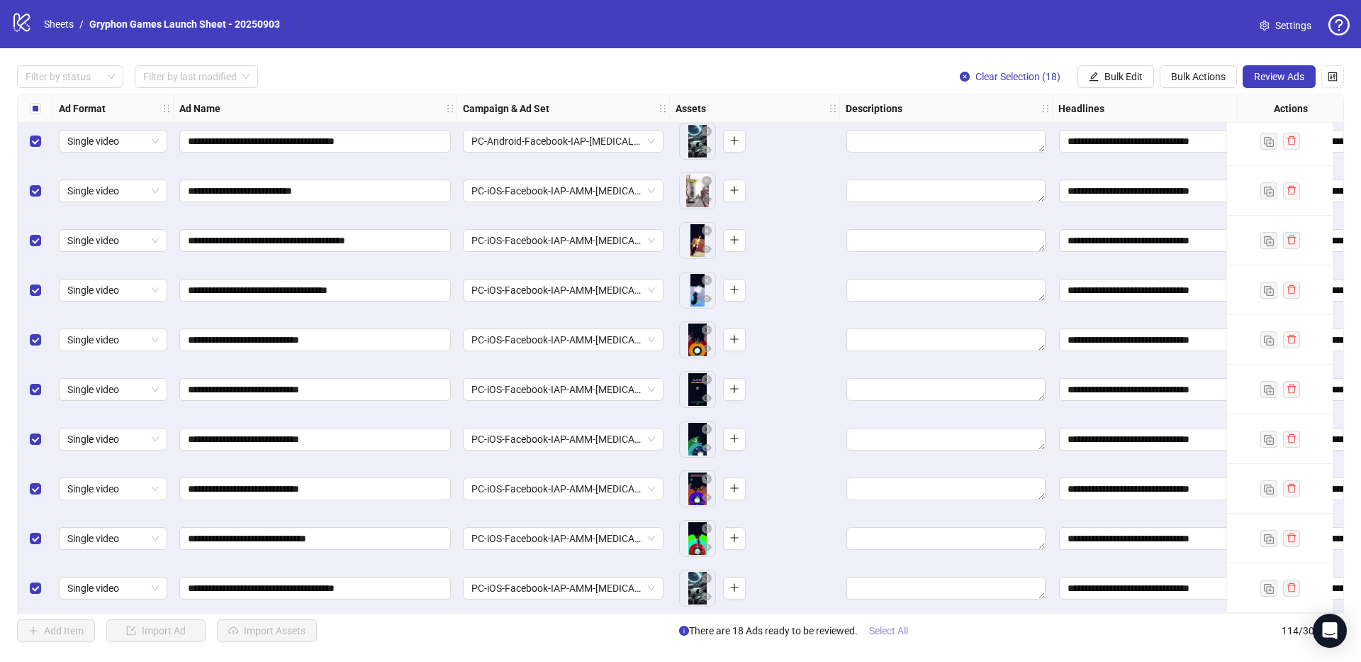
click at [897, 633] on span "Select All" at bounding box center [888, 630] width 39 height 11
click at [1276, 83] on button "Review Ads" at bounding box center [1279, 76] width 73 height 23
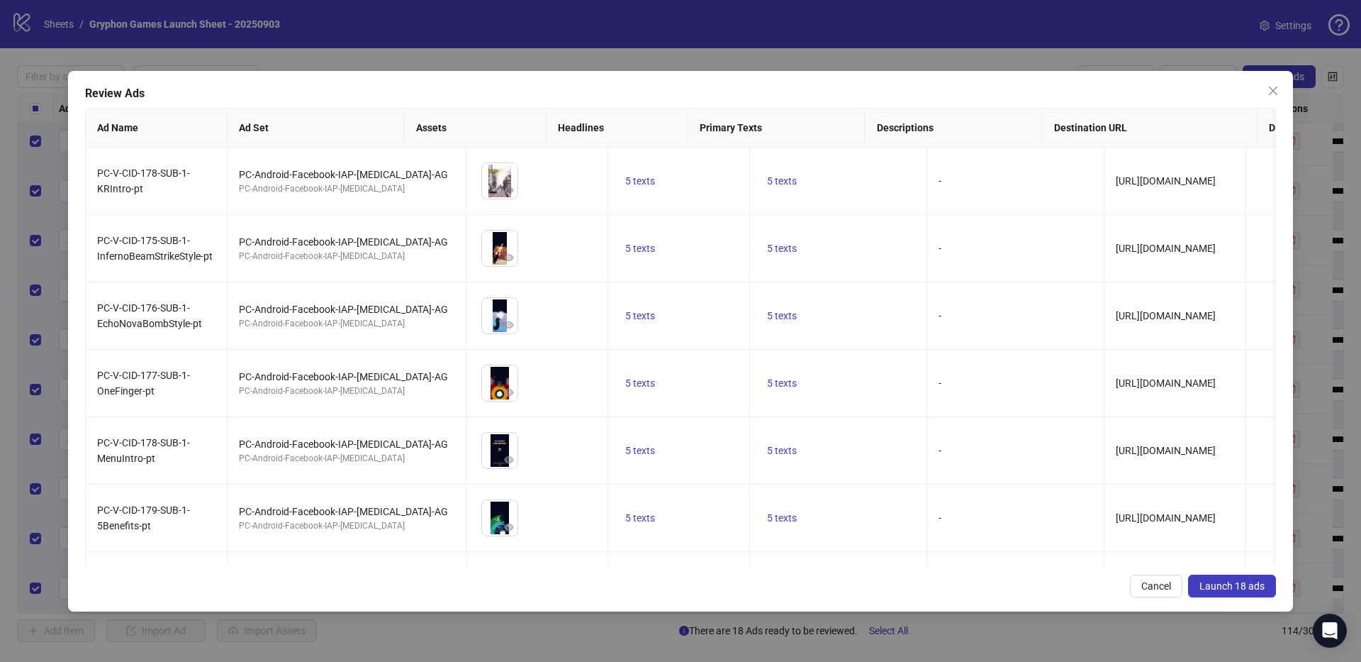
scroll to position [805, 0]
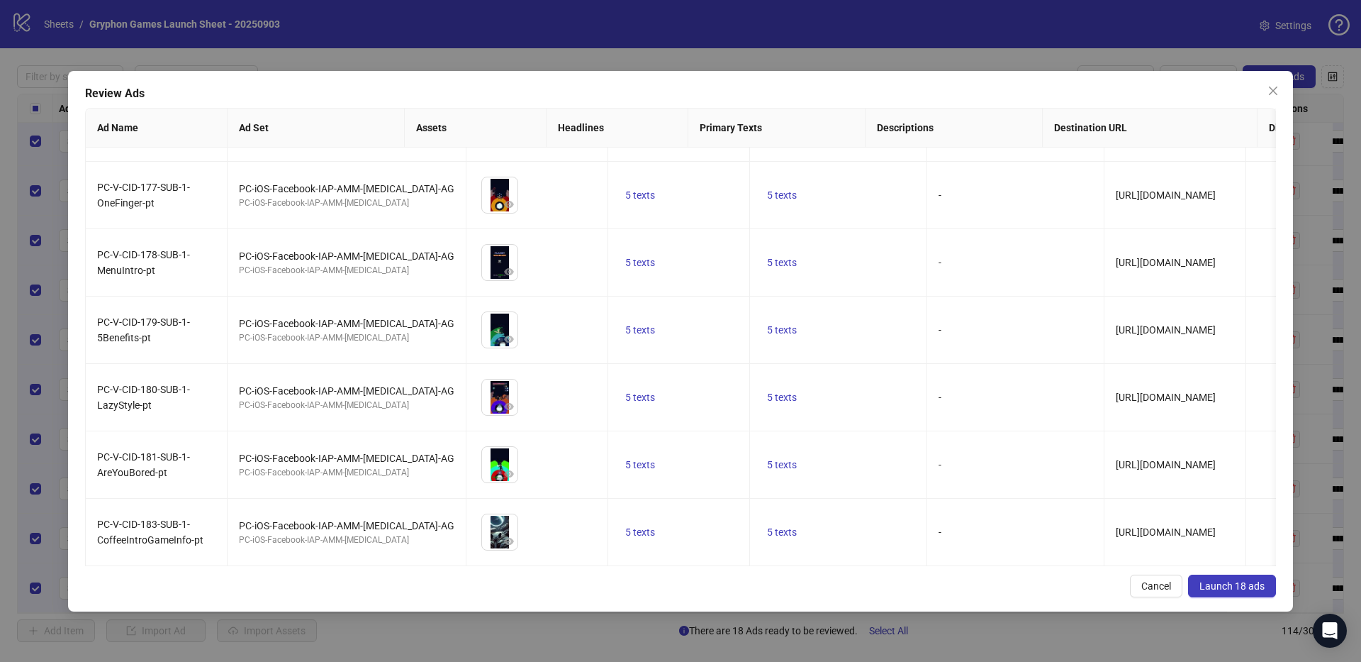
click at [1232, 587] on span "Launch 18 ads" at bounding box center [1232, 585] width 65 height 11
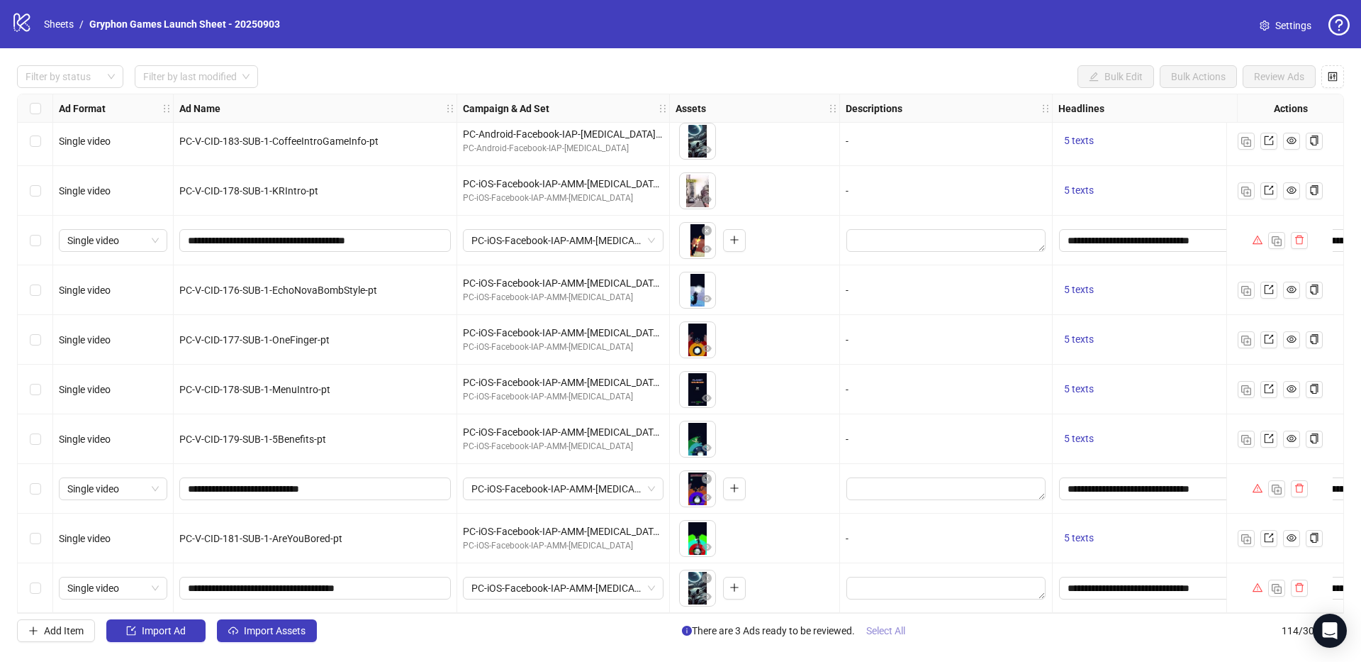
click at [874, 633] on span "Select All" at bounding box center [886, 630] width 39 height 11
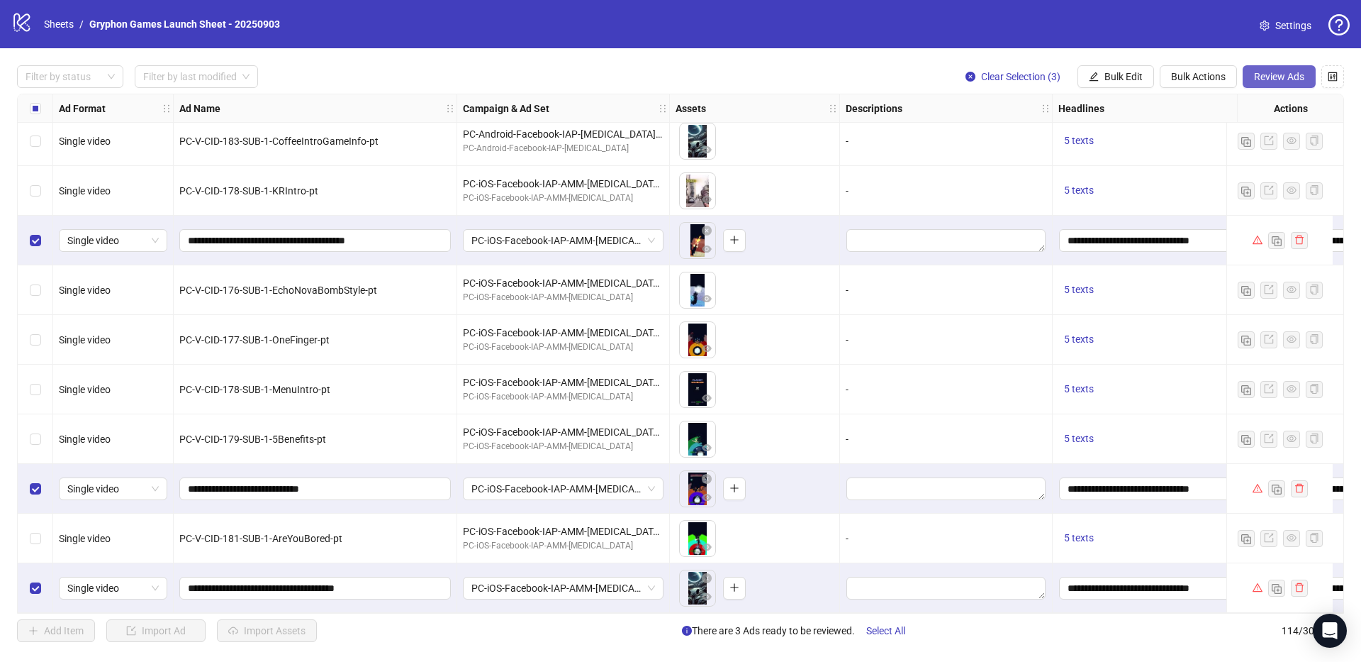
click at [1271, 79] on span "Review Ads" at bounding box center [1279, 76] width 50 height 11
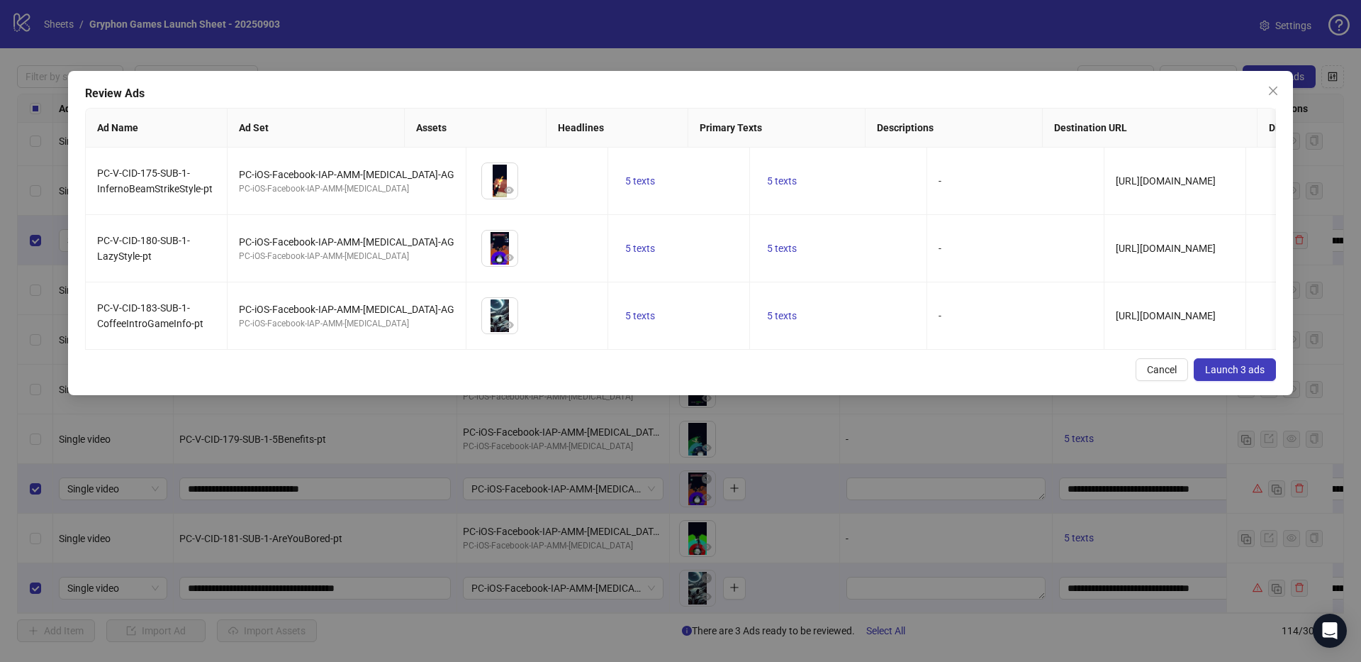
click at [1258, 375] on span "Launch 3 ads" at bounding box center [1235, 369] width 60 height 11
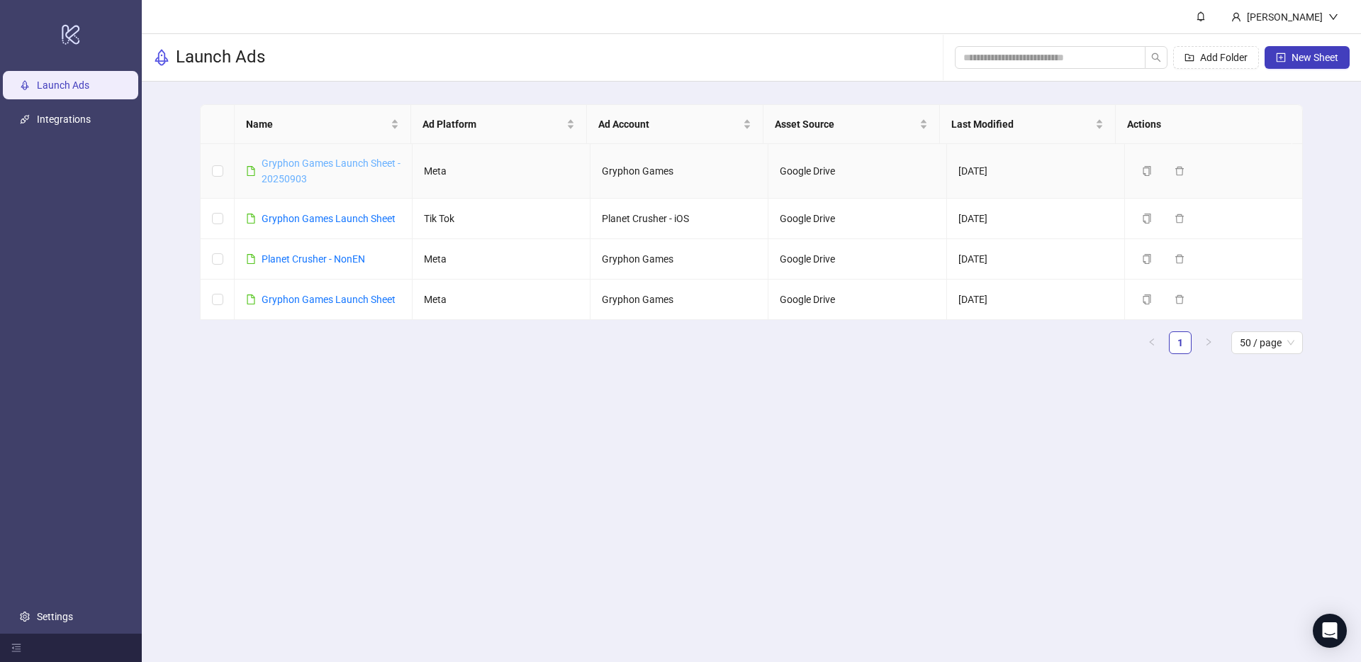
click at [289, 165] on link "Gryphon Games Launch Sheet - 20250903" at bounding box center [331, 170] width 139 height 27
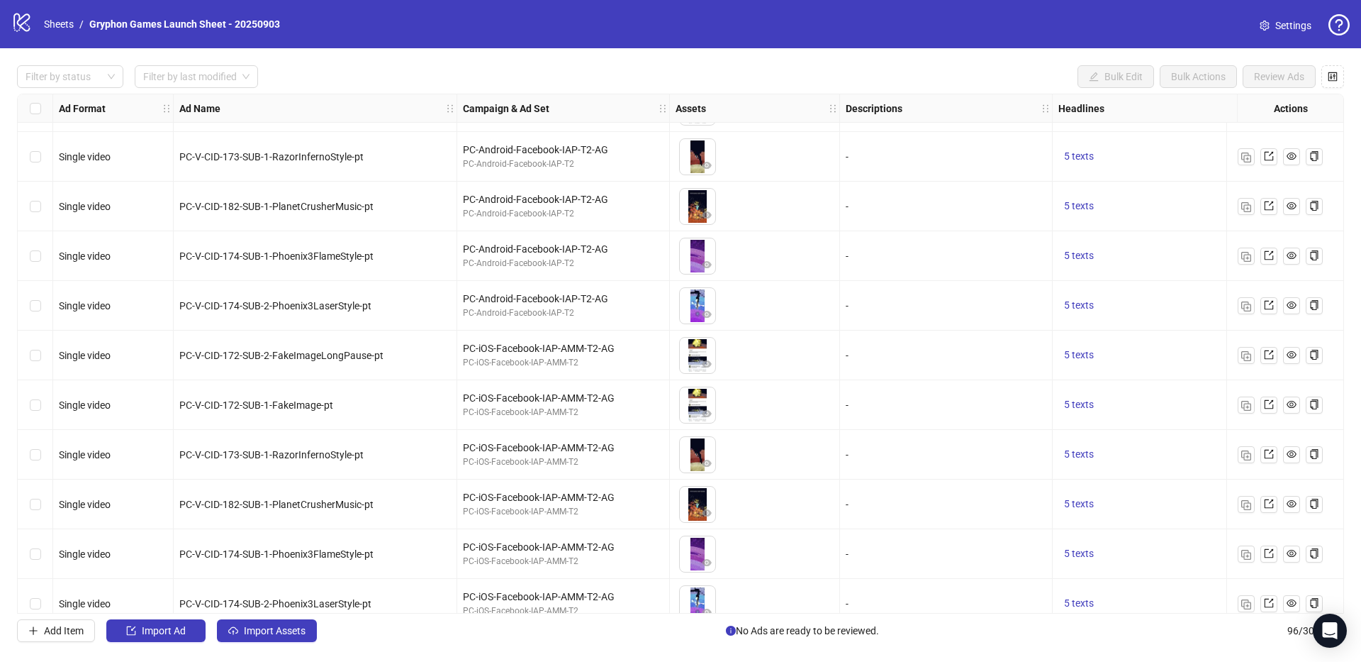
scroll to position [4281, 0]
